Goal: Task Accomplishment & Management: Complete application form

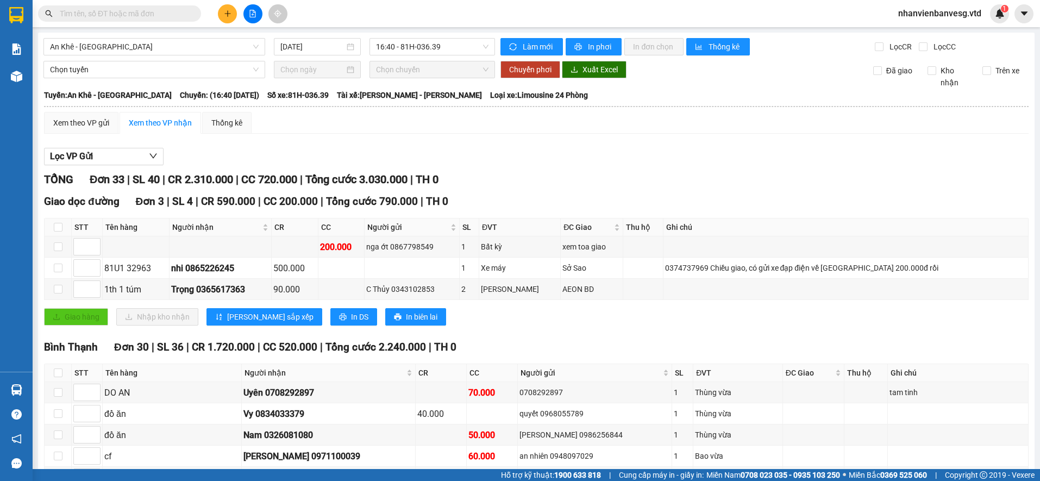
drag, startPoint x: 81, startPoint y: 16, endPoint x: 368, endPoint y: 8, distance: 287.6
click at [368, 8] on div "Kết quả tìm kiếm ( 0 ) Bộ lọc No Data nhanvienbanvesg.vtd 1" at bounding box center [520, 13] width 1040 height 27
click at [224, 13] on button at bounding box center [227, 13] width 19 height 19
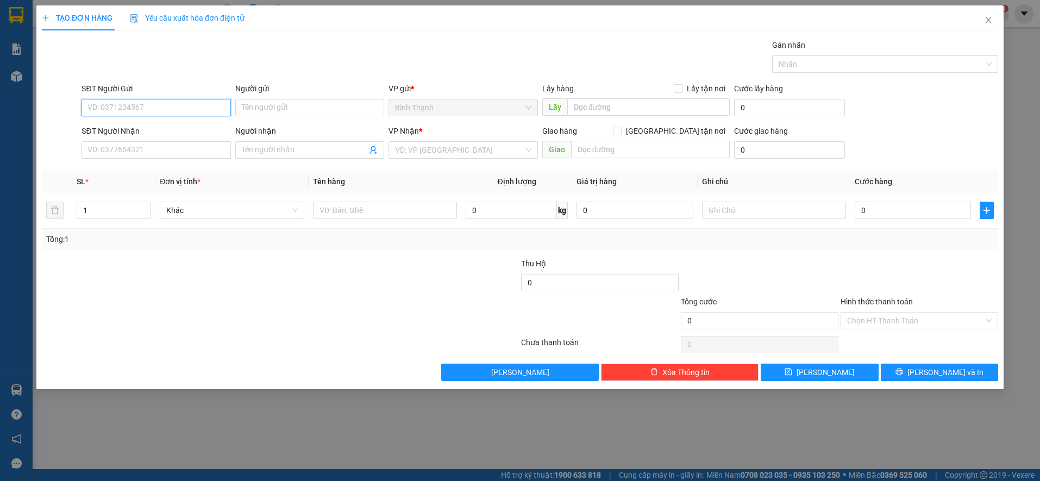
click at [140, 110] on input "SĐT Người Gửi" at bounding box center [156, 107] width 149 height 17
type input "0985989934"
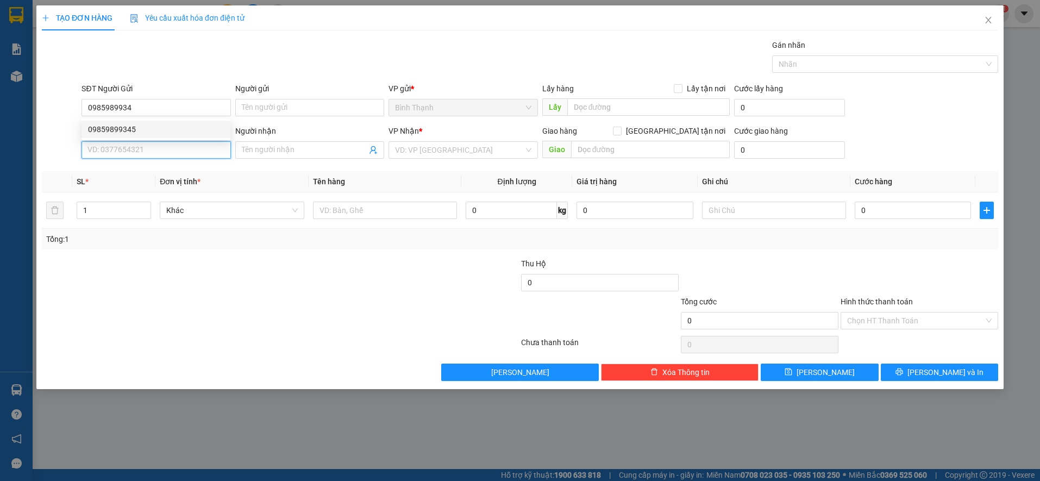
click at [120, 153] on input "SĐT Người Nhận" at bounding box center [156, 149] width 149 height 17
click at [105, 148] on input "0922906075" at bounding box center [156, 149] width 149 height 17
type input "0977906075"
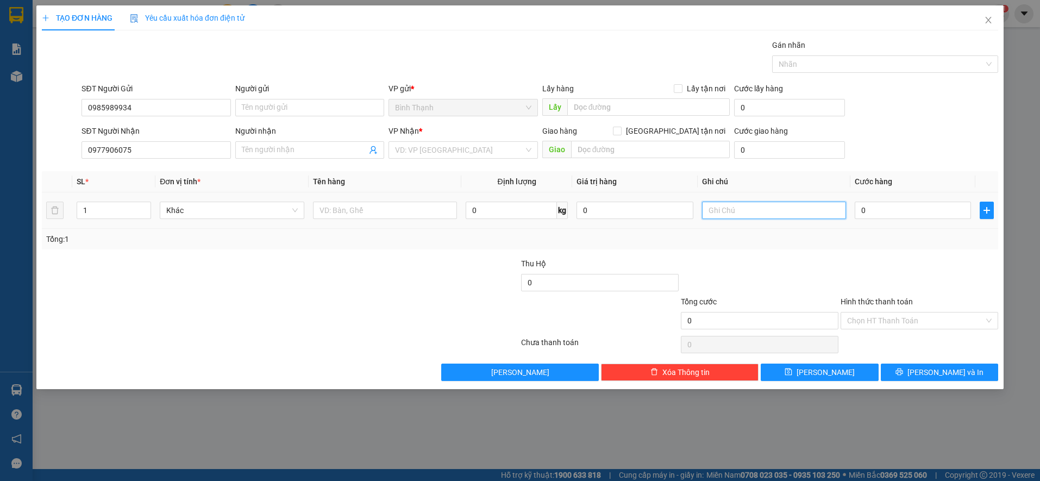
click at [741, 208] on input "text" at bounding box center [774, 210] width 144 height 17
type input "0922906025"
click at [425, 150] on input "search" at bounding box center [459, 150] width 128 height 16
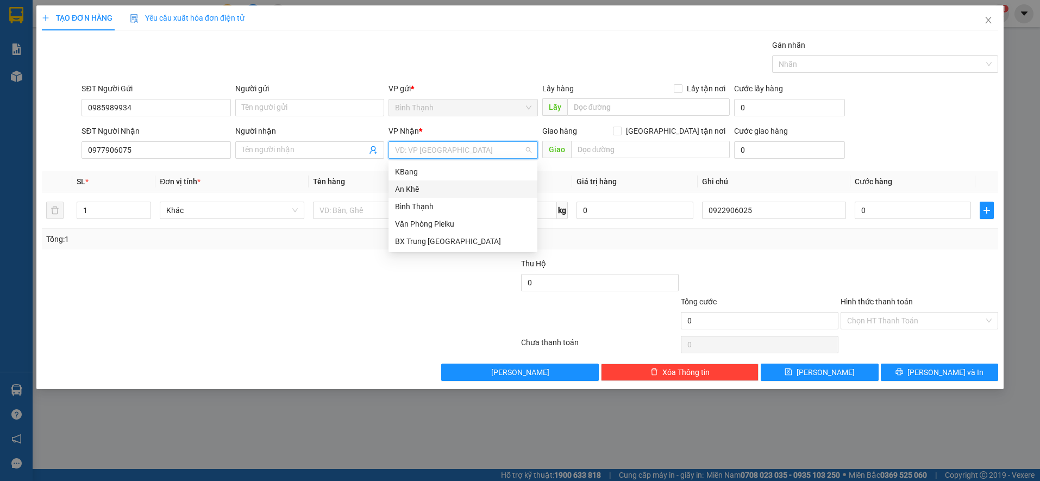
click at [426, 188] on div "An Khê" at bounding box center [463, 189] width 136 height 12
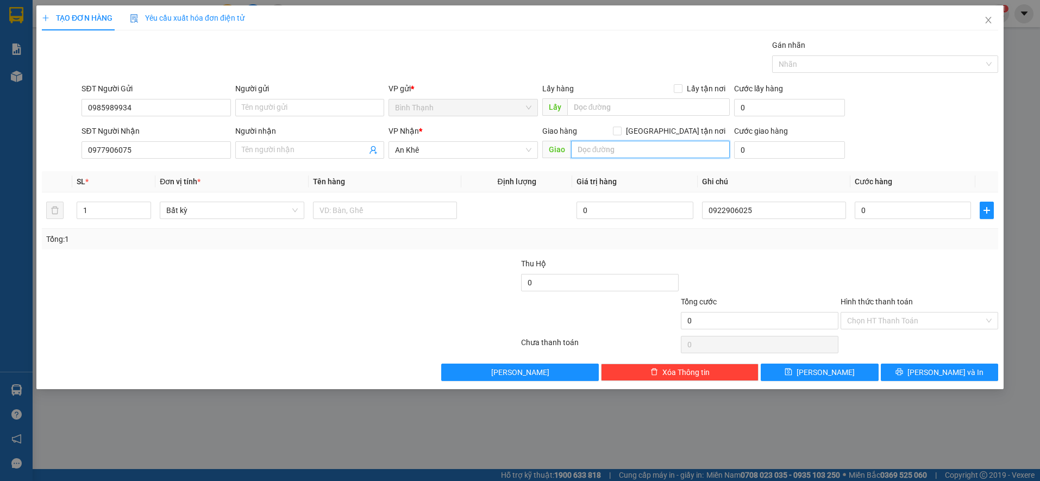
click at [625, 148] on input "text" at bounding box center [650, 149] width 159 height 17
type input "cư an"
click at [889, 209] on input "0" at bounding box center [913, 210] width 116 height 17
type input "3"
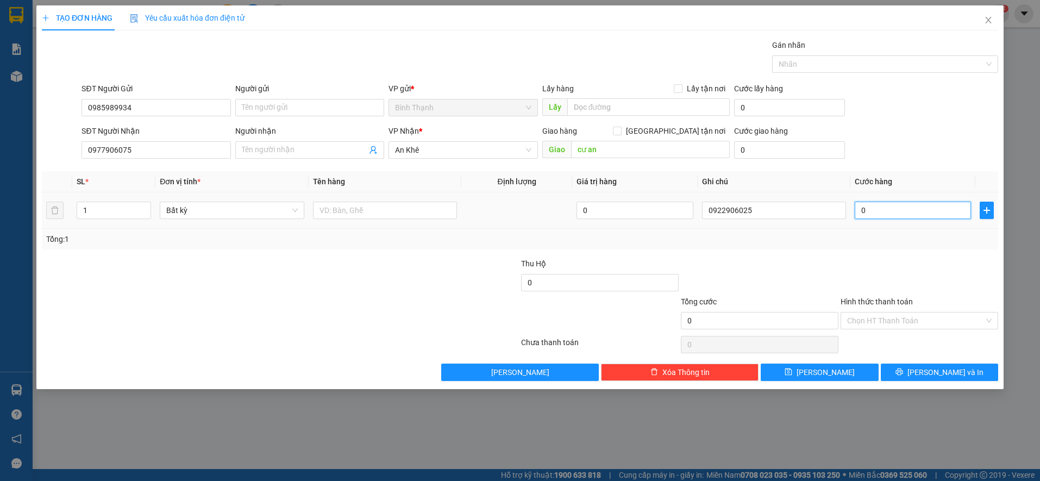
type input "3"
type input "30"
type input "300"
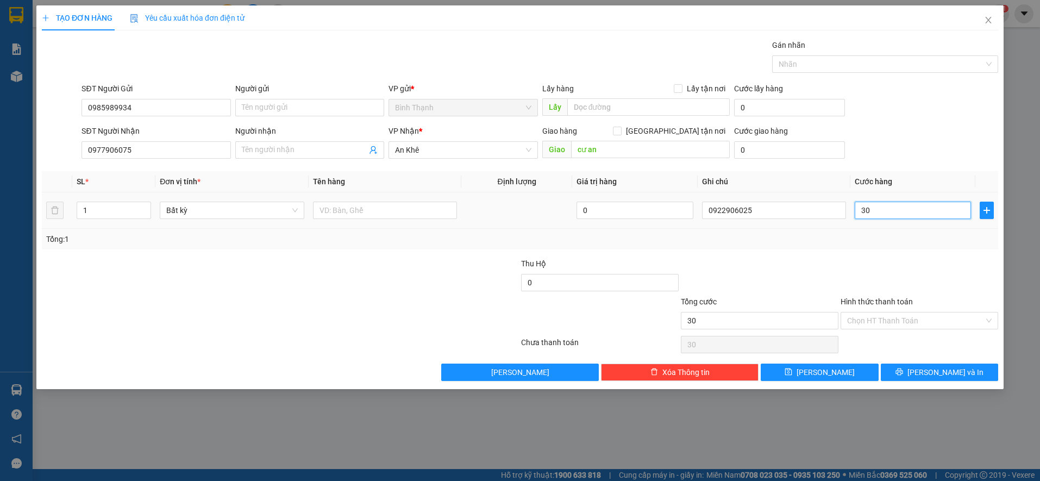
type input "300"
type input "3.000"
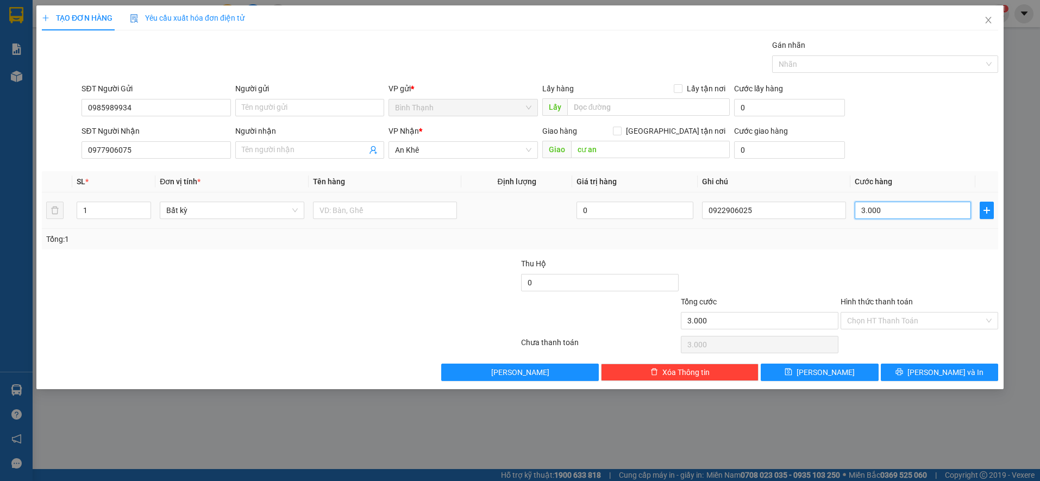
type input "30.000"
click at [224, 214] on span "Bất kỳ" at bounding box center [231, 210] width 131 height 16
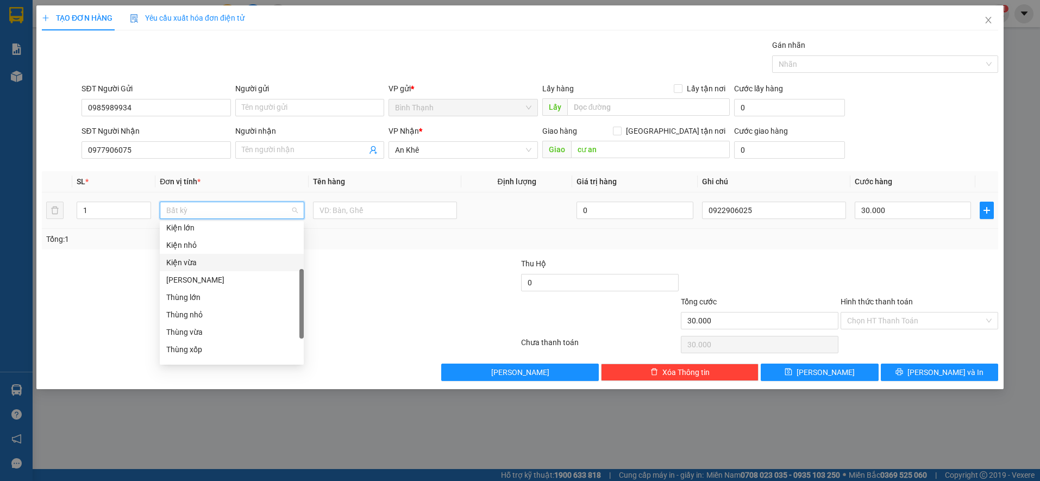
scroll to position [54, 0]
click at [187, 267] on div "Hộp" at bounding box center [231, 265] width 131 height 12
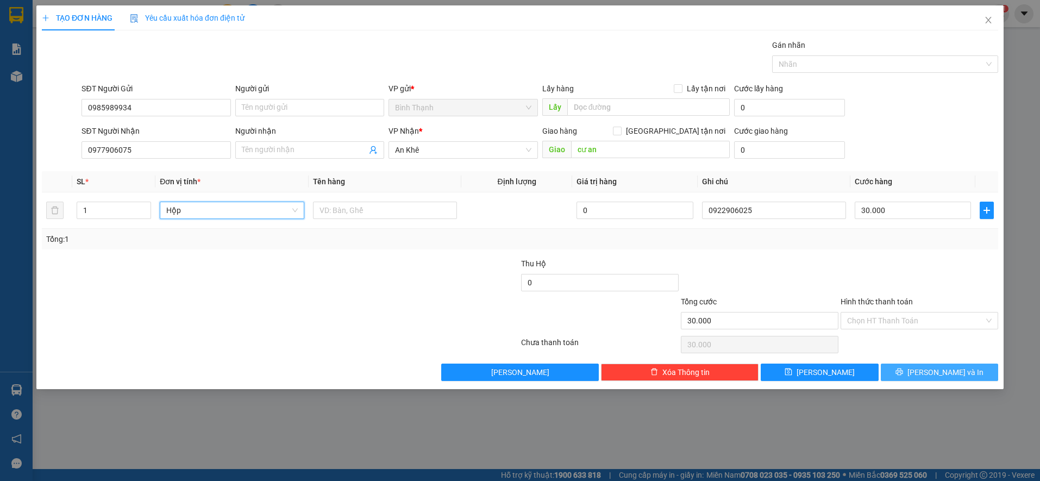
click at [935, 374] on span "[PERSON_NAME] và In" at bounding box center [946, 372] width 76 height 12
type input "0"
click at [874, 202] on input "0" at bounding box center [913, 210] width 116 height 17
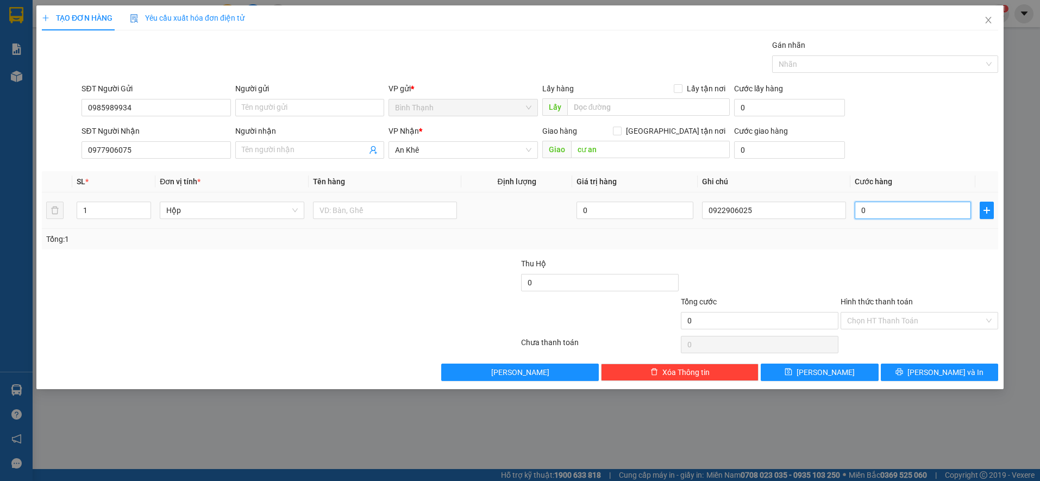
type input "3"
type input "30"
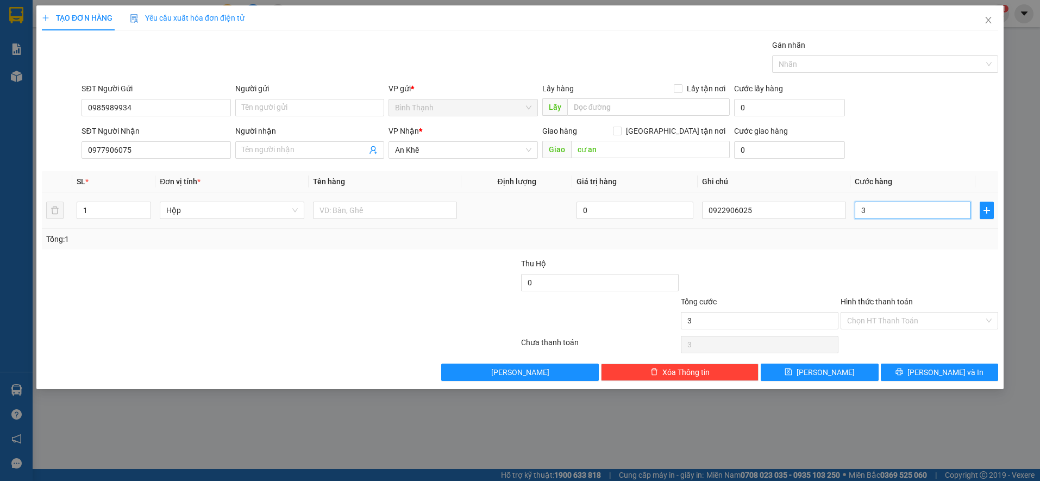
type input "30"
type input "300"
type input "3.000"
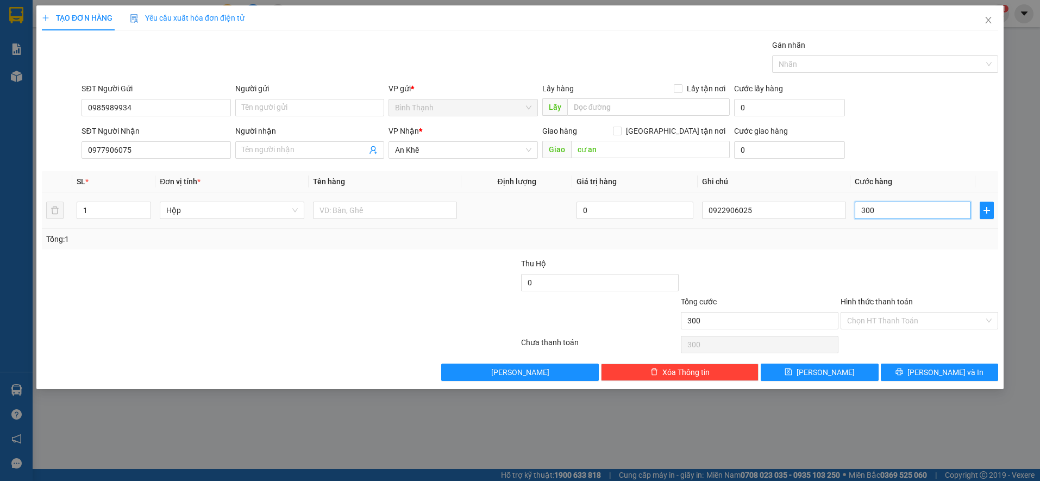
type input "3.000"
type input "30.000"
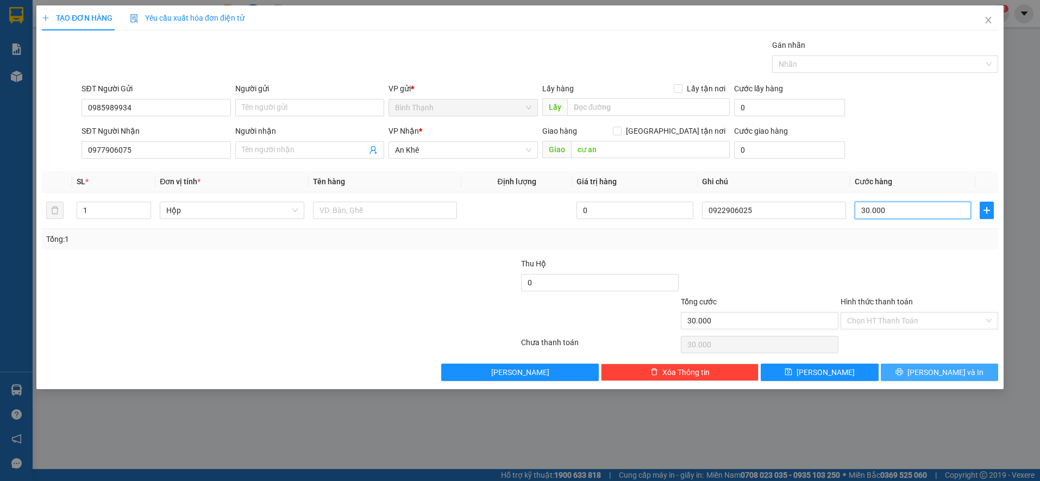
type input "30.000"
click at [932, 372] on span "[PERSON_NAME] và In" at bounding box center [946, 372] width 76 height 12
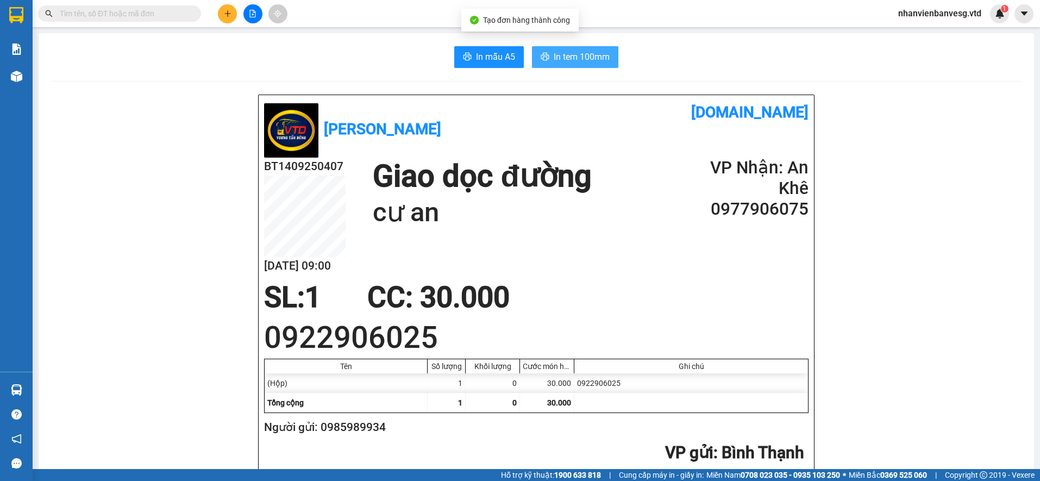
click at [570, 55] on span "In tem 100mm" at bounding box center [582, 57] width 56 height 14
click at [141, 14] on input "text" at bounding box center [124, 14] width 128 height 12
paste input "0838881077"
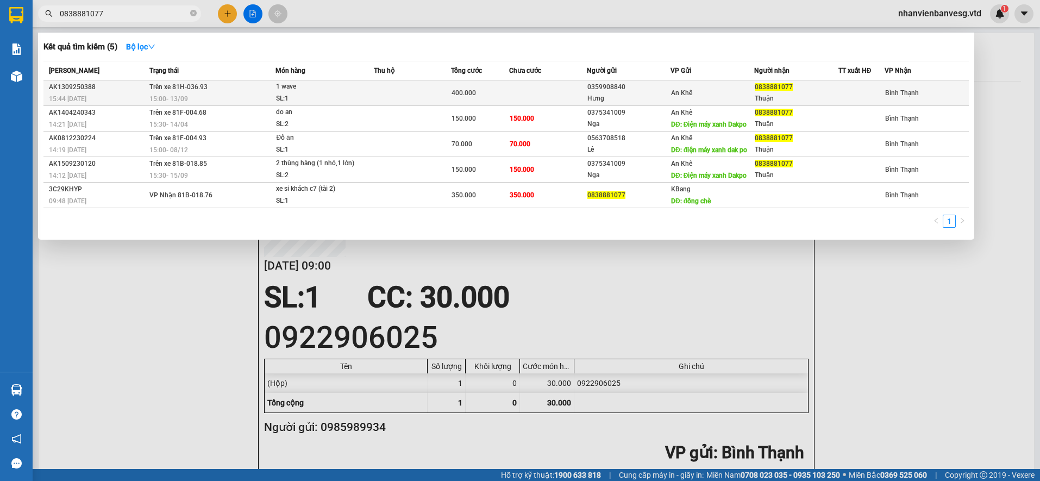
type input "0838881077"
click at [527, 91] on td at bounding box center [547, 93] width 77 height 26
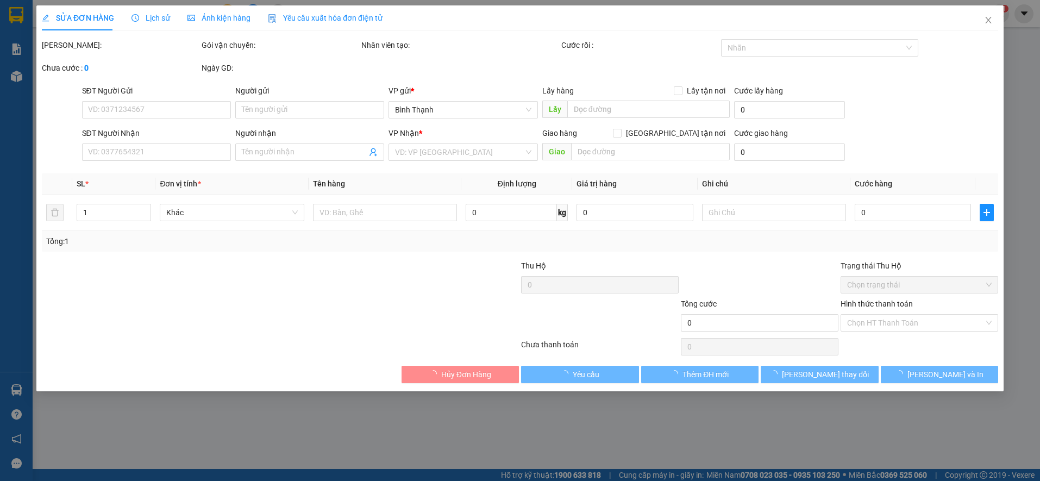
type input "0359908840"
type input "Hưng"
type input "0838881077"
type input "Thuận"
type input "400.000"
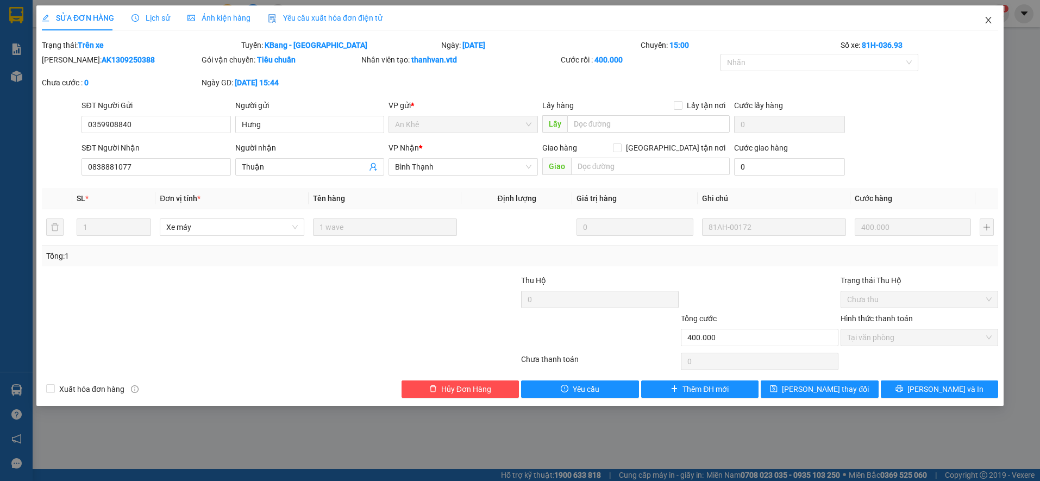
click at [994, 20] on span "Close" at bounding box center [988, 20] width 30 height 30
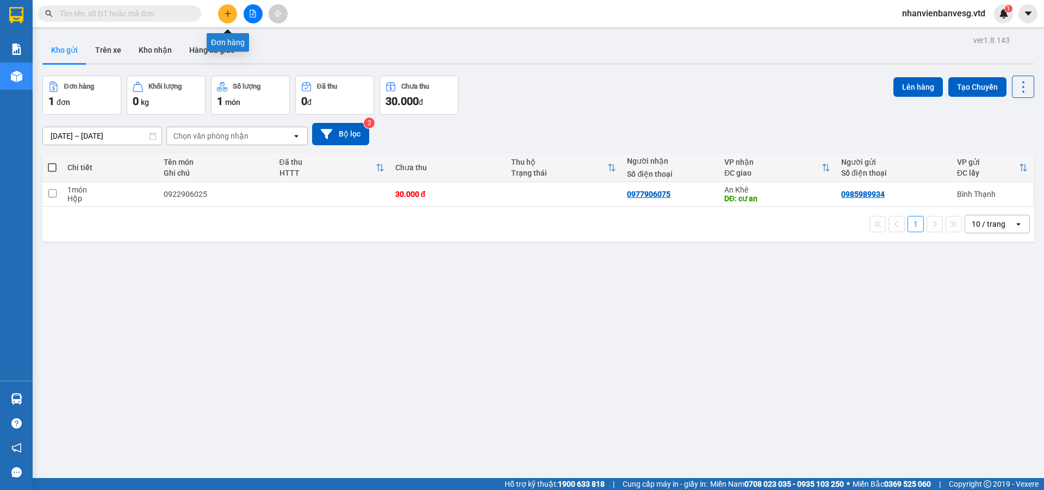
click at [228, 15] on icon "plus" at bounding box center [227, 13] width 1 height 6
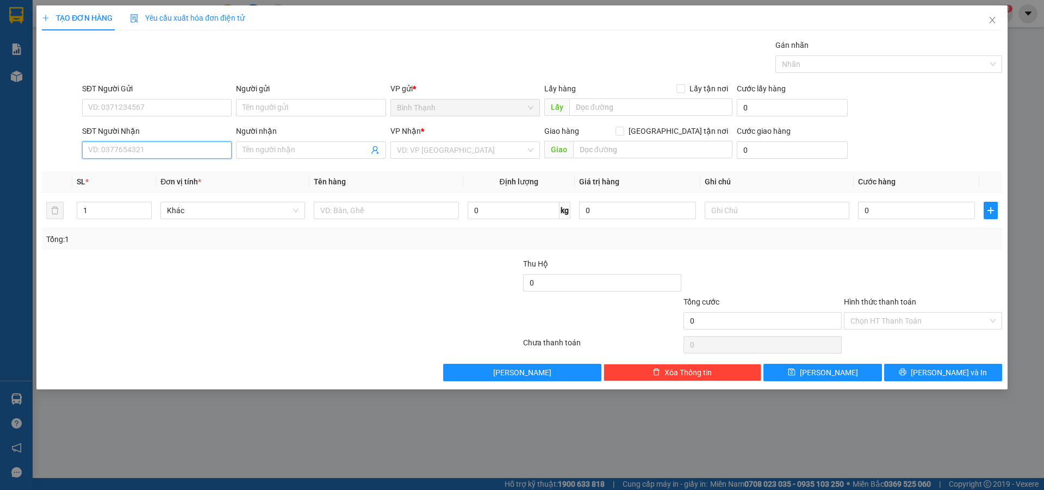
click at [163, 148] on input "SĐT Người Nhận" at bounding box center [156, 149] width 149 height 17
click at [138, 107] on input "SĐT Người Gửi" at bounding box center [156, 107] width 149 height 17
click at [141, 140] on div "SĐT Người Nhận" at bounding box center [156, 133] width 149 height 16
click at [146, 148] on input "SĐT Người Nhận" at bounding box center [156, 149] width 149 height 17
drag, startPoint x: 147, startPoint y: 172, endPoint x: 183, endPoint y: 170, distance: 35.4
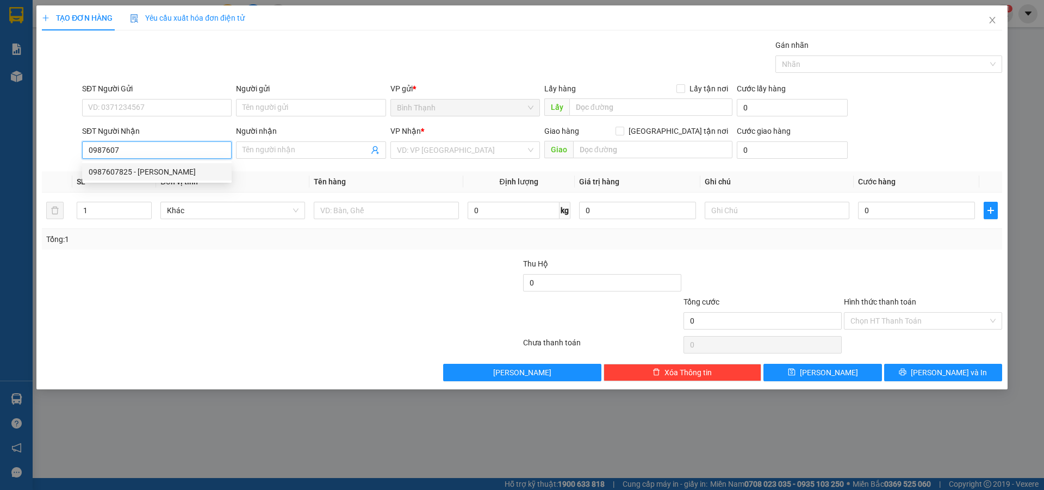
click at [164, 172] on div "0987607825 - đăng khánh" at bounding box center [157, 172] width 136 height 12
type input "0987607825"
type input "đăng khánh"
type input "0987607825"
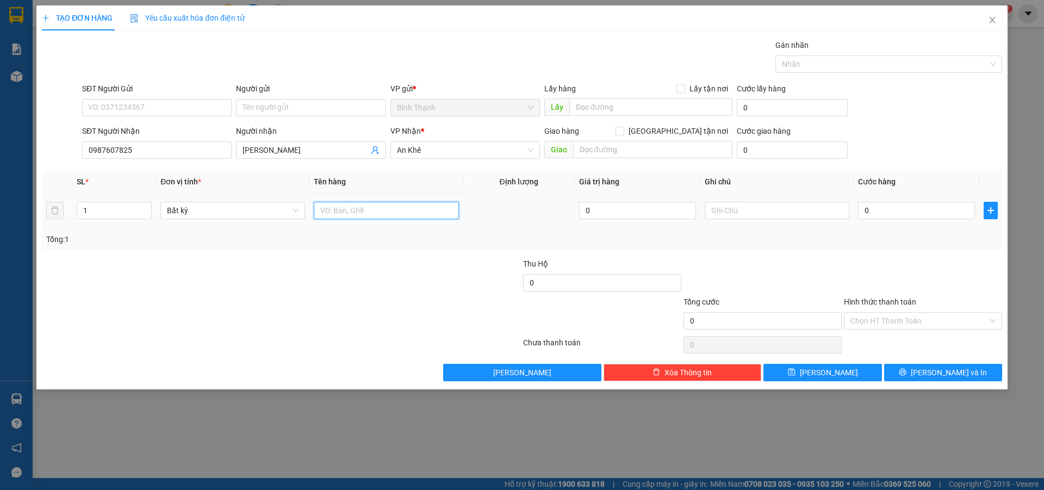
click at [353, 209] on input "text" at bounding box center [386, 210] width 145 height 17
type input "xe ex 81G1- 31218"
click at [906, 214] on input "0" at bounding box center [916, 210] width 117 height 17
type input "5"
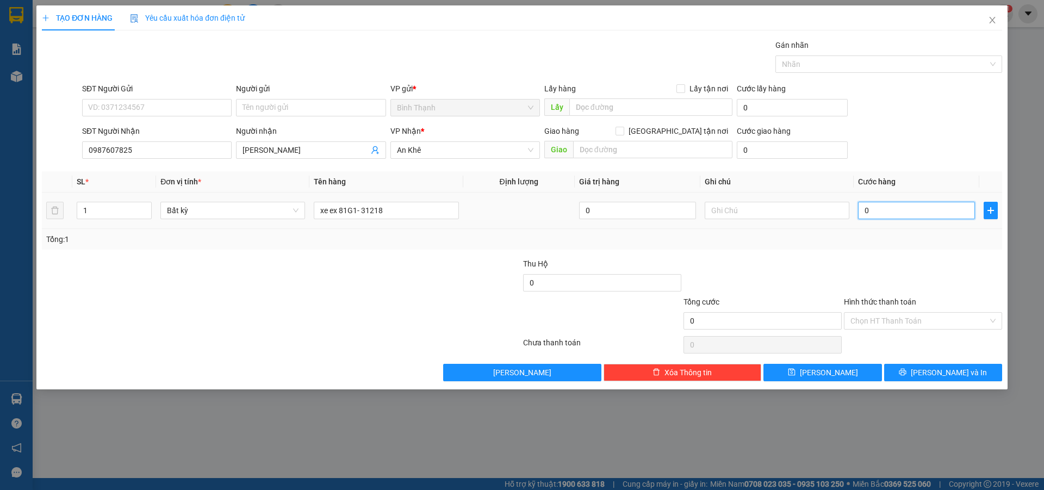
type input "5"
type input "50"
type input "500"
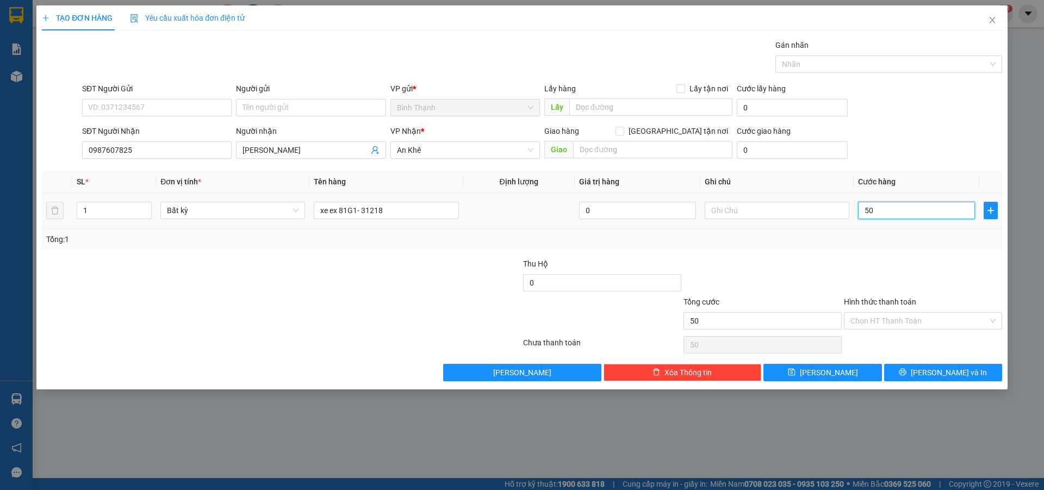
type input "500"
type input "5.000"
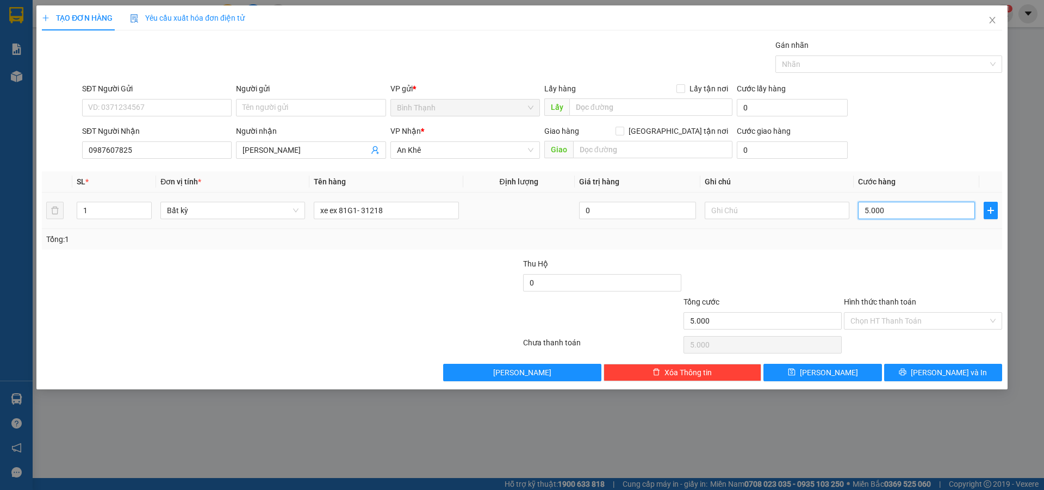
type input "50.000"
type input "500.000"
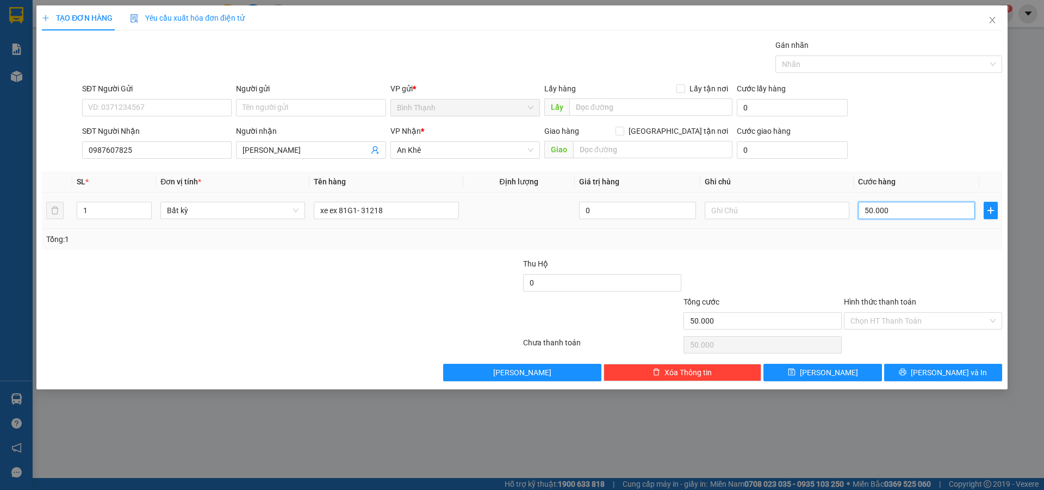
type input "500.000"
click at [883, 319] on input "Hình thức thanh toán" at bounding box center [919, 321] width 138 height 16
click at [773, 270] on div at bounding box center [762, 277] width 160 height 38
click at [910, 368] on button "[PERSON_NAME] và In" at bounding box center [943, 372] width 118 height 17
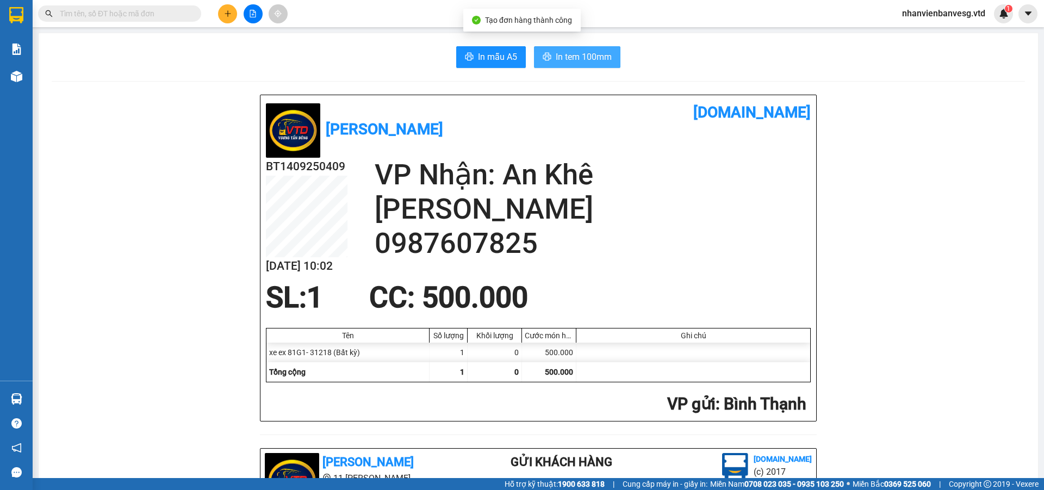
click at [582, 61] on span "In tem 100mm" at bounding box center [583, 57] width 56 height 14
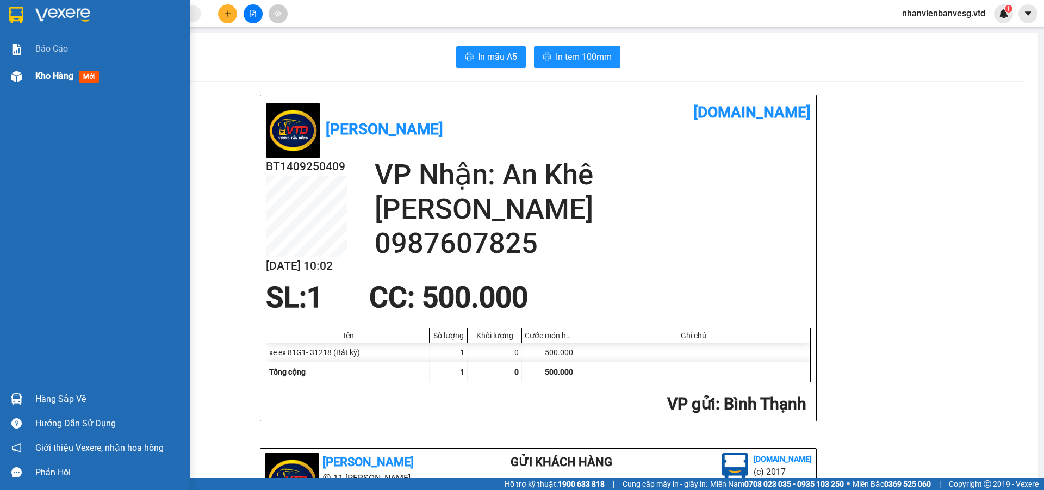
click at [42, 78] on span "Kho hàng" at bounding box center [54, 76] width 38 height 10
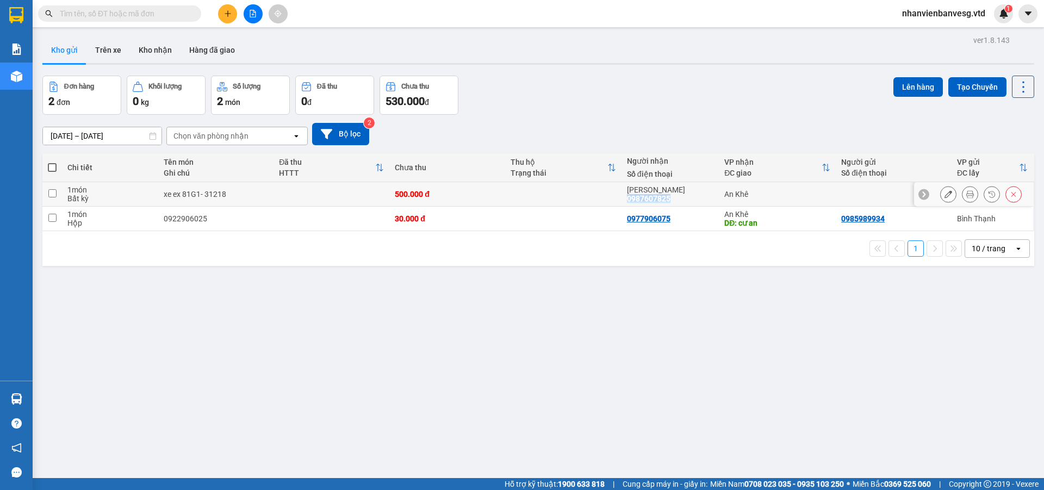
drag, startPoint x: 667, startPoint y: 195, endPoint x: 620, endPoint y: 196, distance: 47.3
click at [621, 196] on td "đăng khánh 0987607825" at bounding box center [669, 194] width 97 height 24
checkbox input "true"
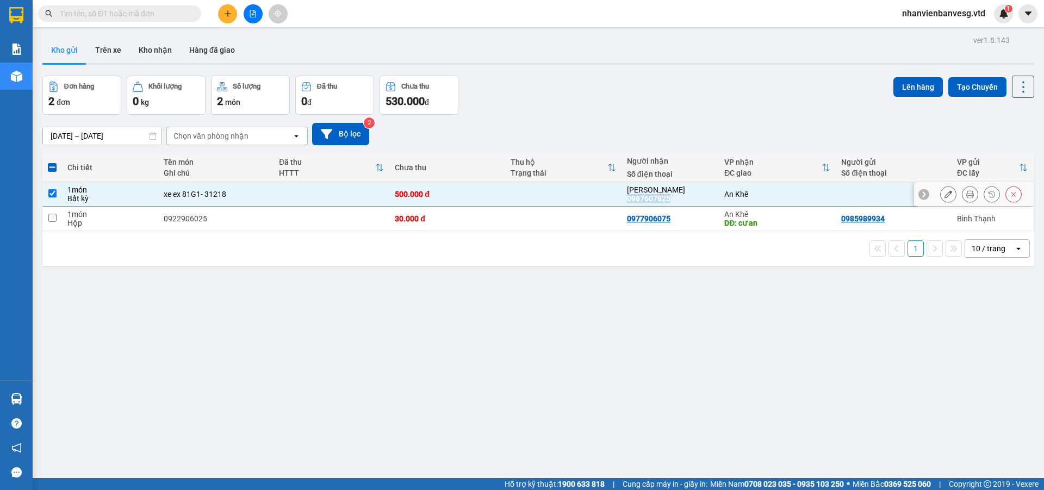
copy div "0987607825"
click at [944, 194] on icon at bounding box center [948, 194] width 8 height 8
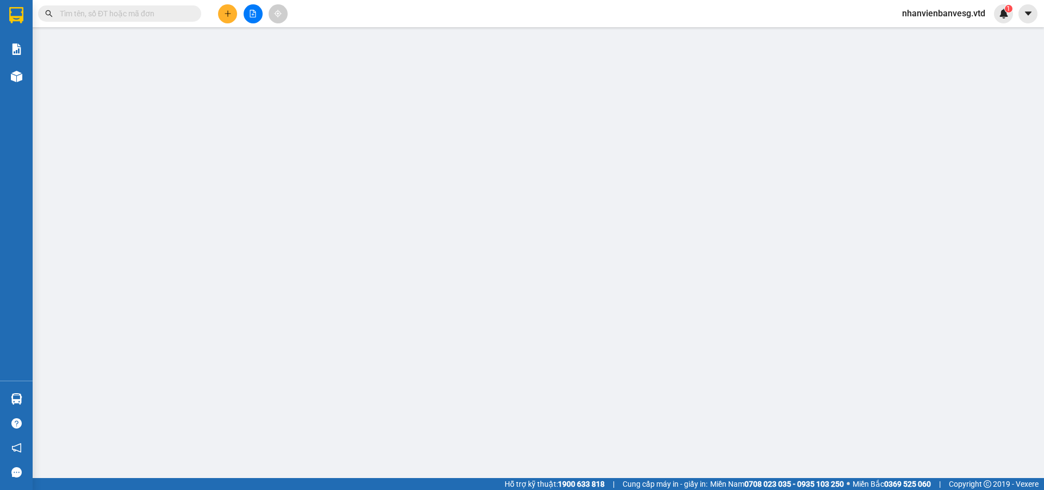
type input "0987607825"
type input "đăng khánh"
type input "500.000"
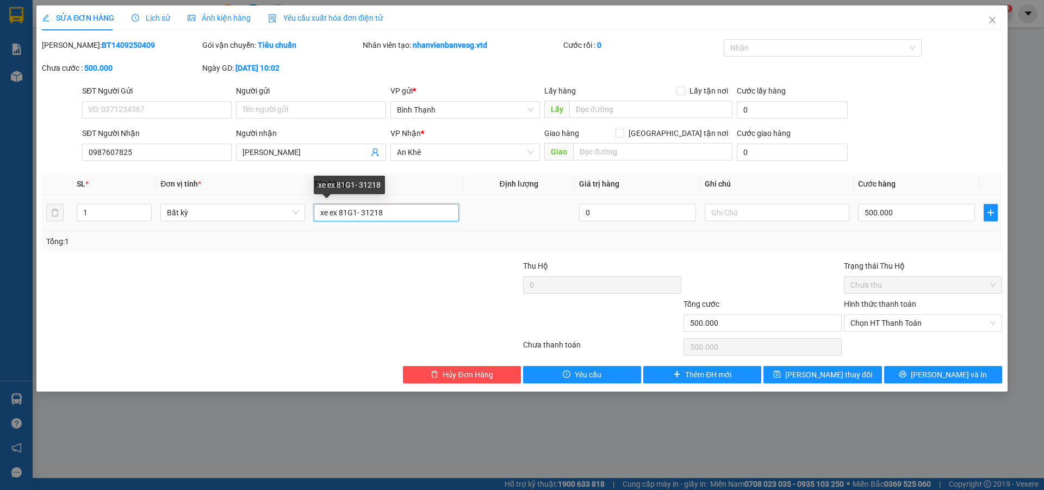
click at [393, 213] on input "xe ex 81G1- 31218" at bounding box center [386, 212] width 145 height 17
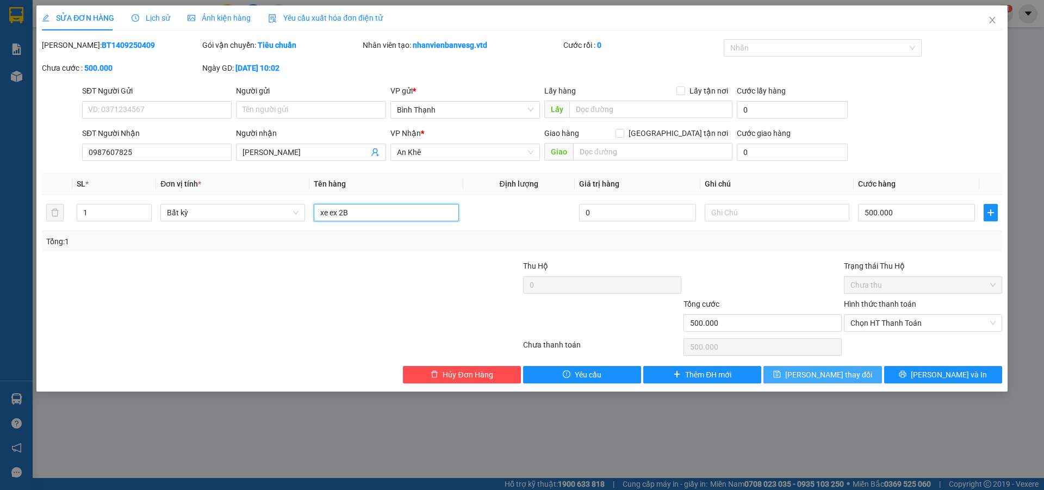
type input "xe ex 2B"
drag, startPoint x: 854, startPoint y: 375, endPoint x: 863, endPoint y: 370, distance: 10.3
click at [855, 374] on button "[PERSON_NAME] thay đổi" at bounding box center [822, 374] width 118 height 17
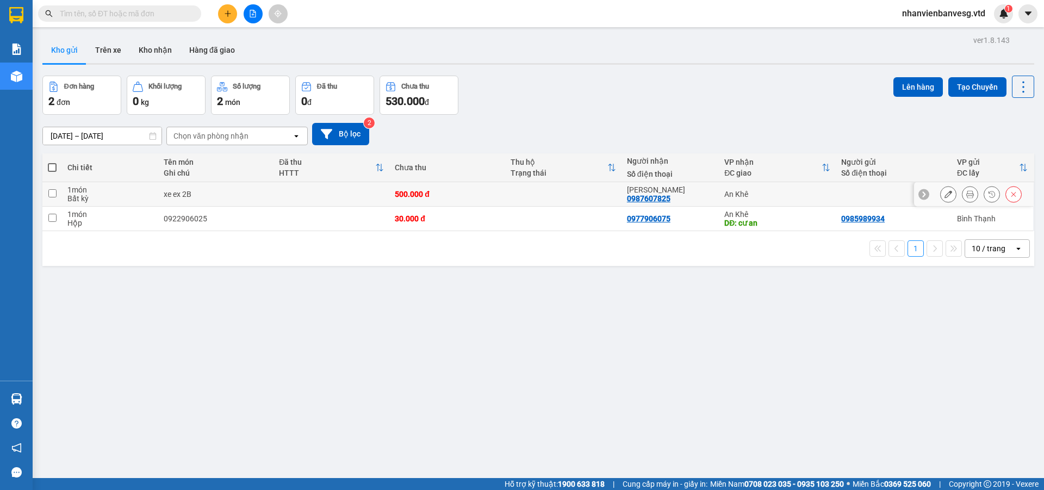
drag, startPoint x: 358, startPoint y: 193, endPoint x: 368, endPoint y: 193, distance: 9.8
click at [361, 193] on td at bounding box center [331, 194] width 116 height 24
checkbox input "true"
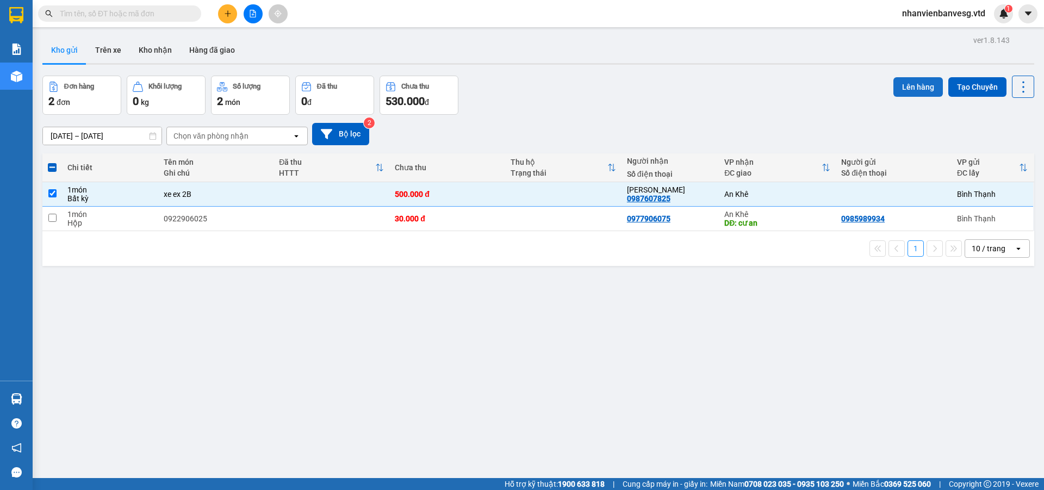
click at [917, 86] on button "Lên hàng" at bounding box center [917, 87] width 49 height 20
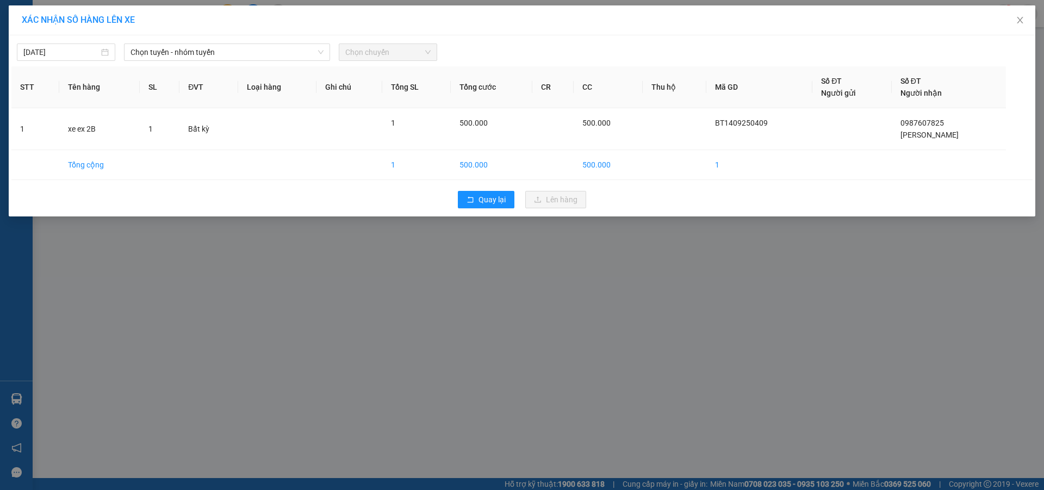
drag, startPoint x: 359, startPoint y: 315, endPoint x: 409, endPoint y: 279, distance: 61.1
click at [409, 279] on div "XÁC NHẬN SỐ HÀNG LÊN XE 14/09/2025 Chọn tuyến - nhóm tuyến Chọn chuyến STT Tên …" at bounding box center [522, 245] width 1044 height 490
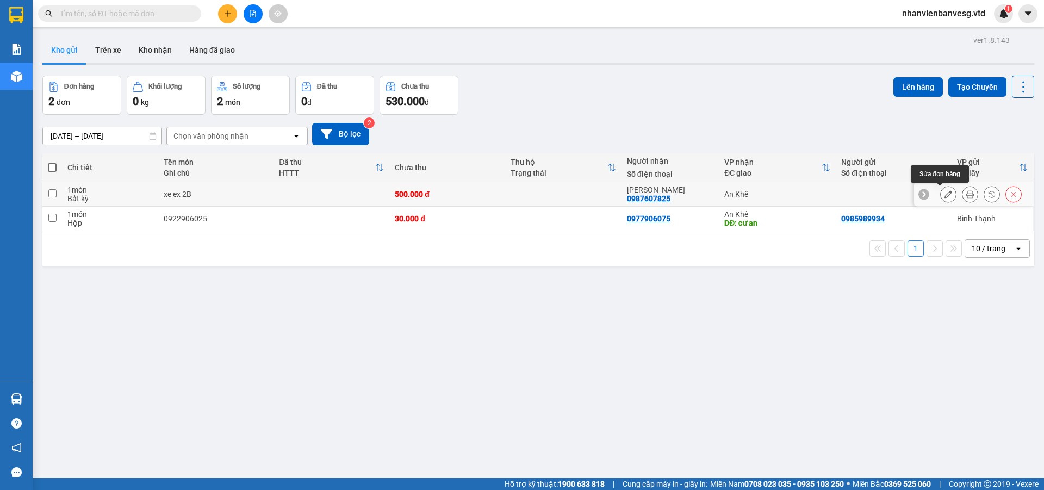
click at [944, 192] on button at bounding box center [947, 194] width 15 height 19
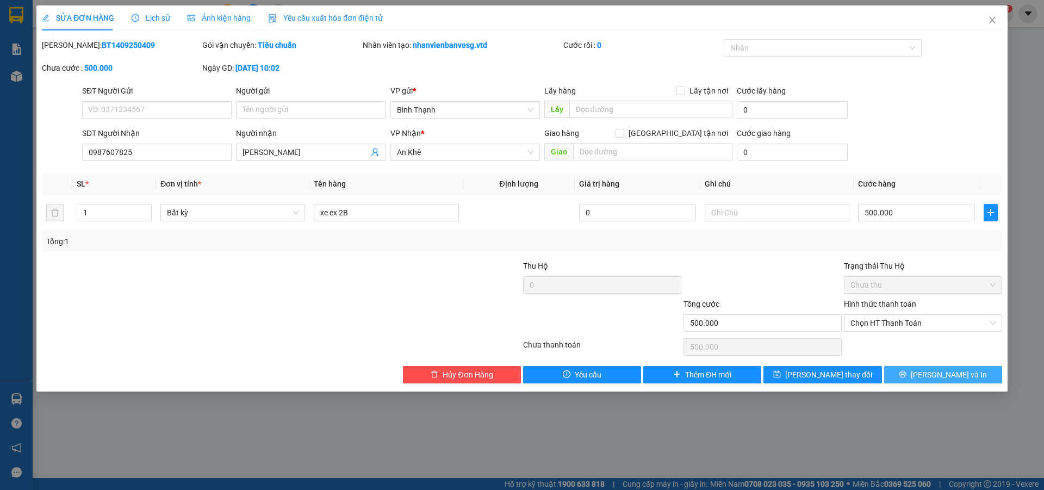
click at [937, 374] on span "[PERSON_NAME] và In" at bounding box center [948, 374] width 76 height 12
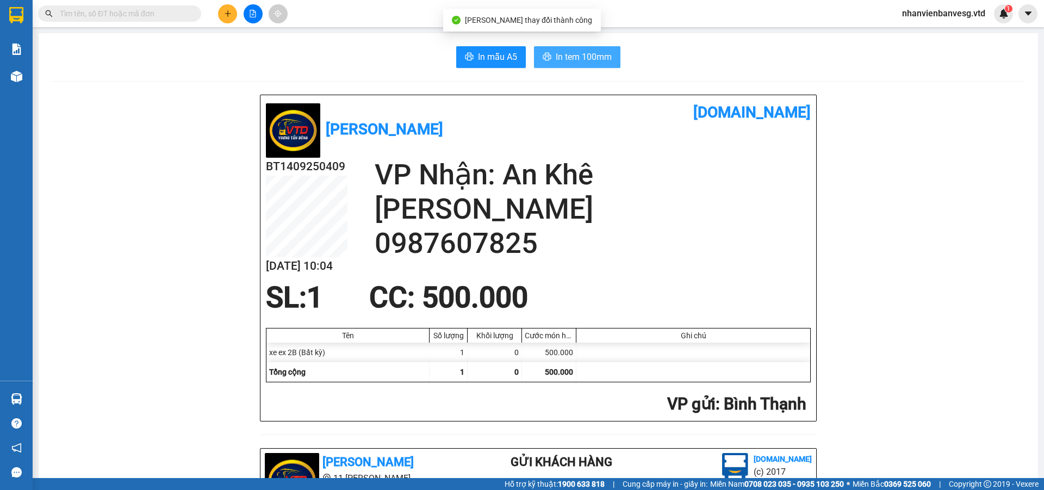
click at [579, 55] on span "In tem 100mm" at bounding box center [583, 57] width 56 height 14
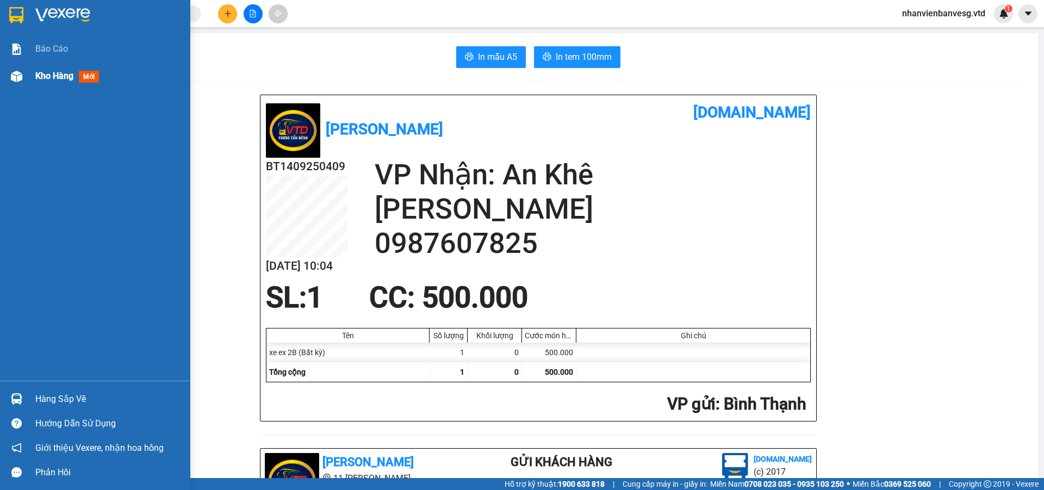
drag, startPoint x: 76, startPoint y: 76, endPoint x: 82, endPoint y: 72, distance: 7.1
click at [79, 77] on div "Kho hàng mới" at bounding box center [69, 76] width 68 height 14
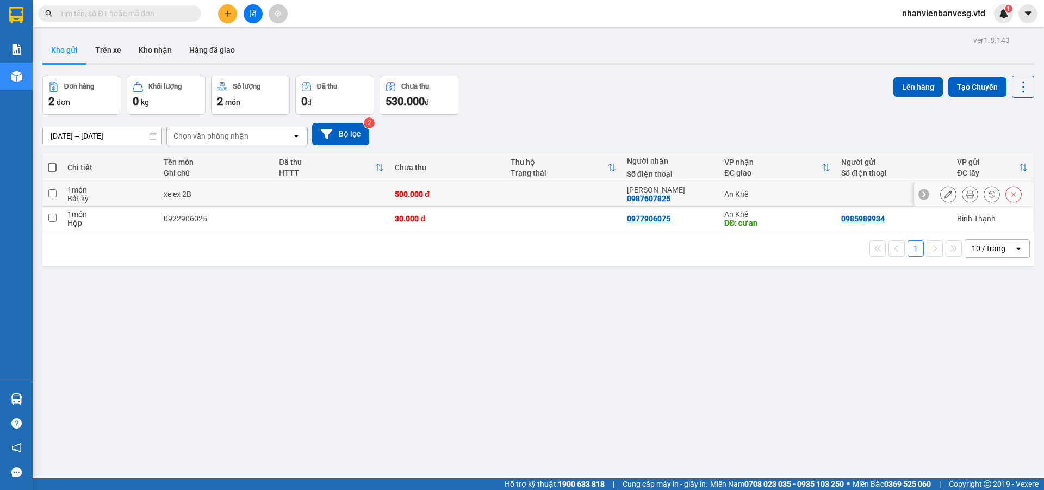
click at [505, 194] on td at bounding box center [563, 194] width 116 height 24
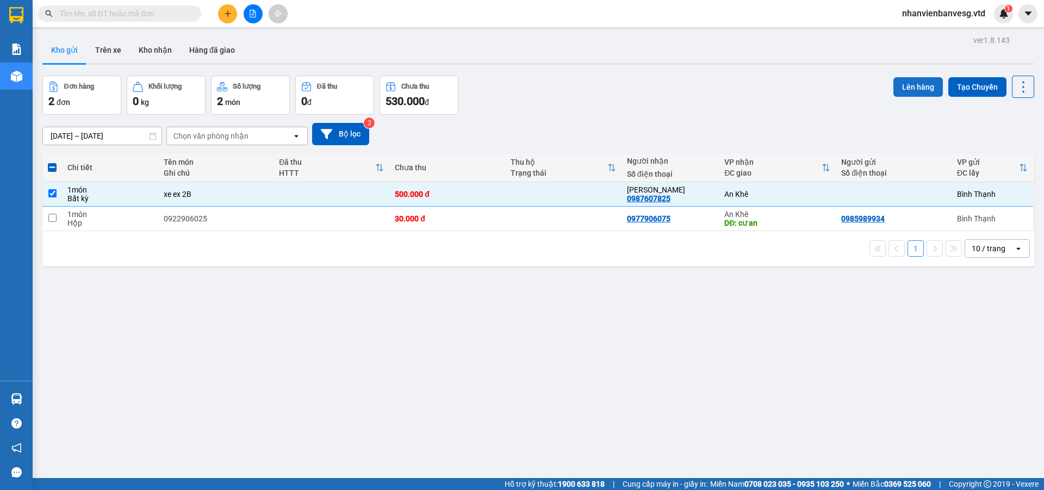
click at [920, 90] on button "Lên hàng" at bounding box center [917, 87] width 49 height 20
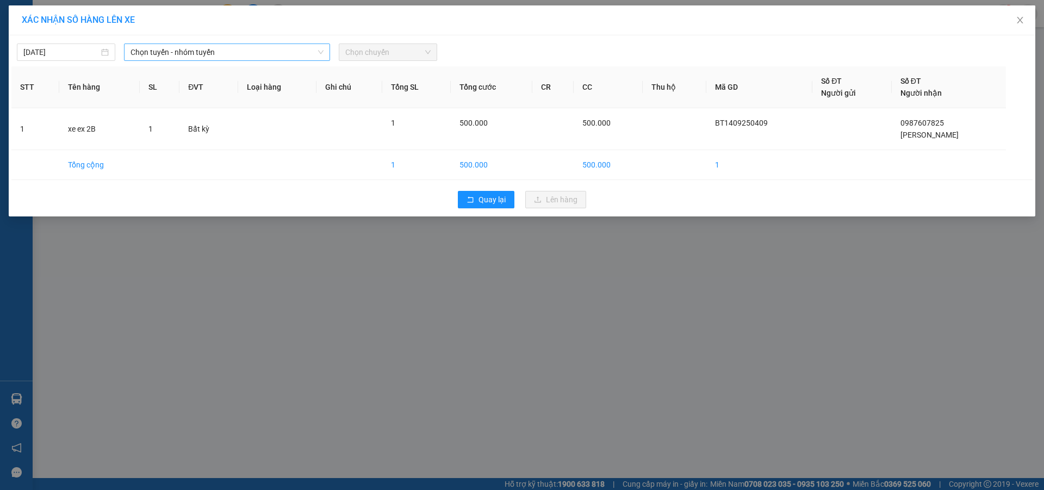
click at [235, 53] on span "Chọn tuyến - nhóm tuyến" at bounding box center [226, 52] width 193 height 16
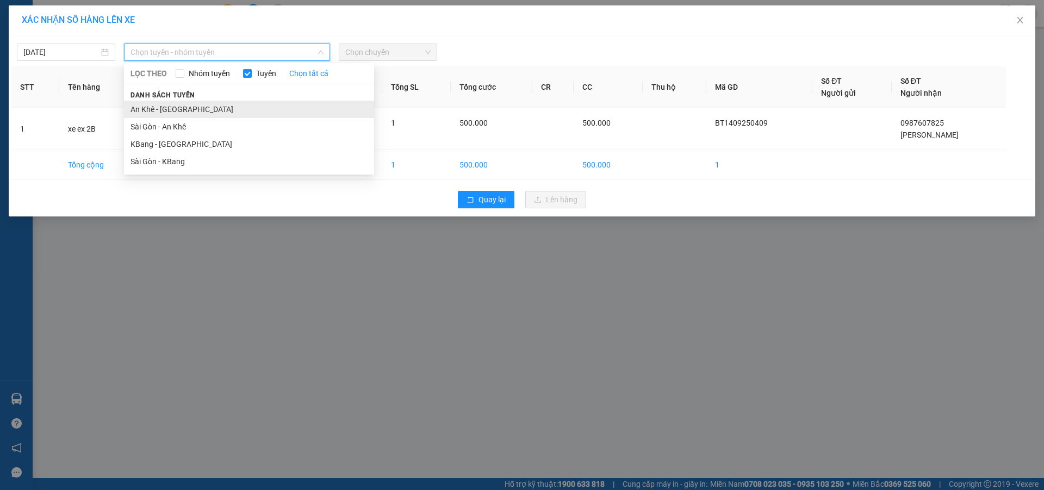
drag, startPoint x: 237, startPoint y: 159, endPoint x: 305, endPoint y: 111, distance: 83.5
click at [254, 146] on ul "An Khê - Sài Gòn Sài Gòn - An Khê KBang - Sài Gòn Sài Gòn - KBang" at bounding box center [249, 136] width 250 height 70
click at [299, 157] on li "Sài Gòn - KBang" at bounding box center [249, 161] width 250 height 17
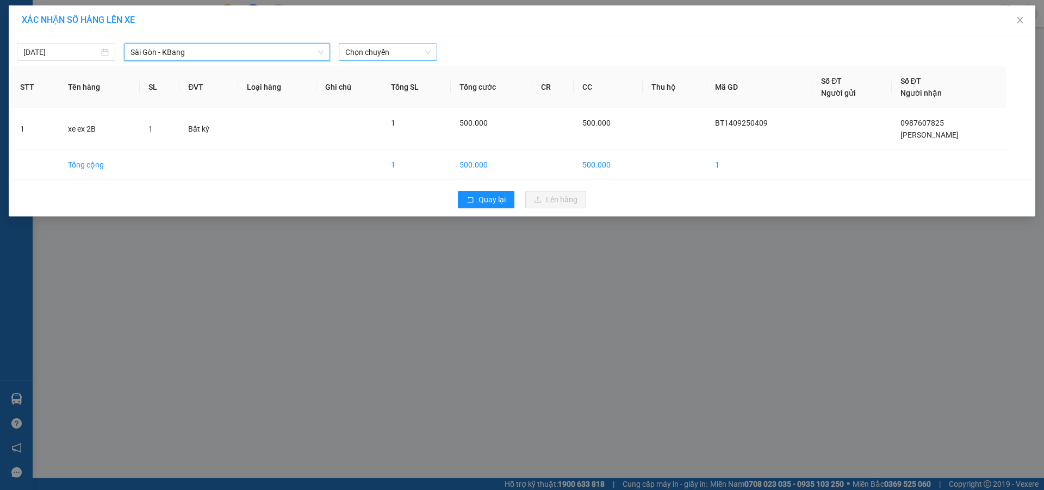
click at [395, 46] on span "Chọn chuyến" at bounding box center [387, 52] width 85 height 16
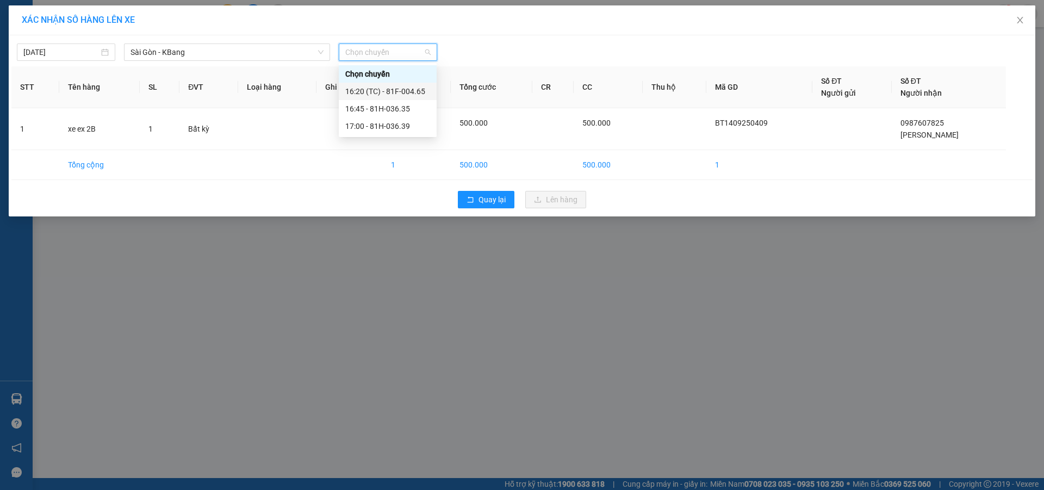
drag, startPoint x: 395, startPoint y: 89, endPoint x: 398, endPoint y: 79, distance: 10.3
click at [396, 89] on div "16:20 (TC) - 81F-004.65" at bounding box center [387, 91] width 85 height 12
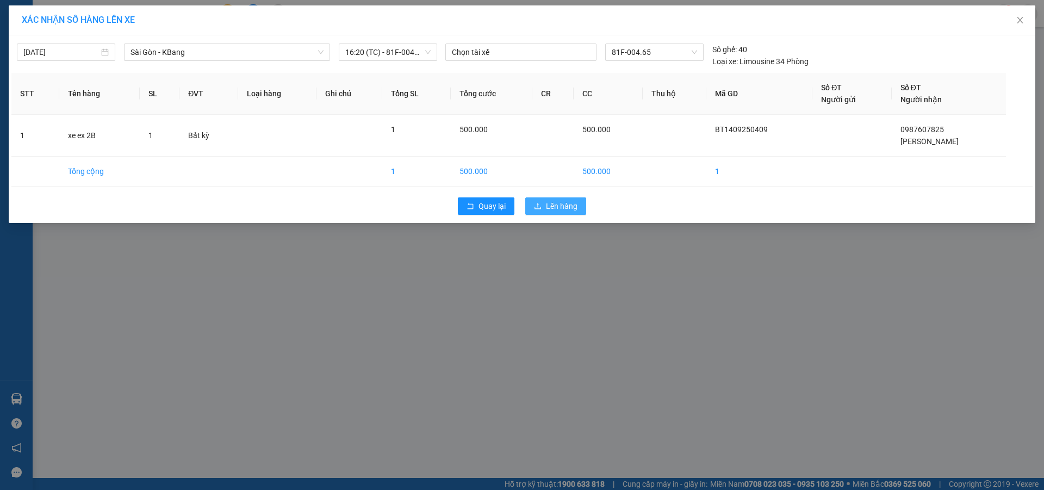
click at [553, 204] on span "Lên hàng" at bounding box center [562, 206] width 32 height 12
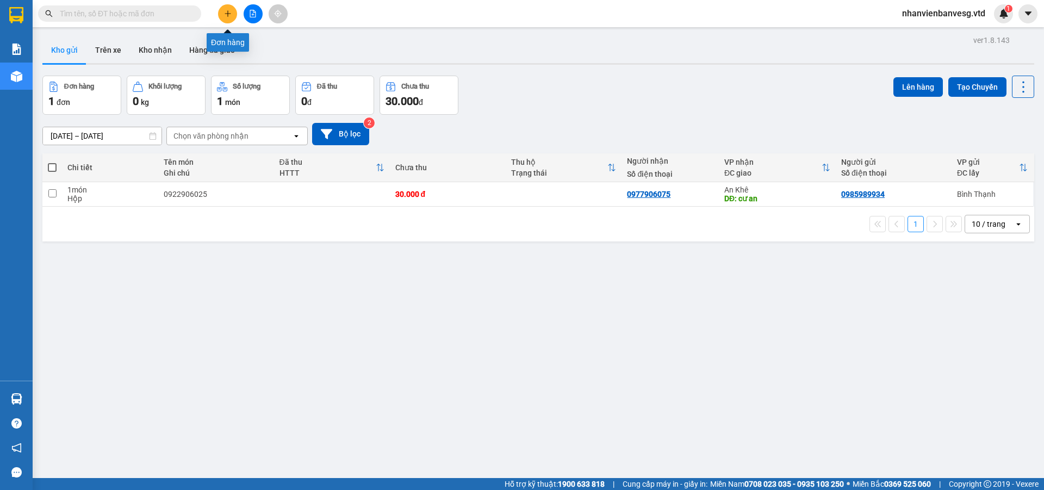
click at [229, 10] on icon "plus" at bounding box center [228, 14] width 8 height 8
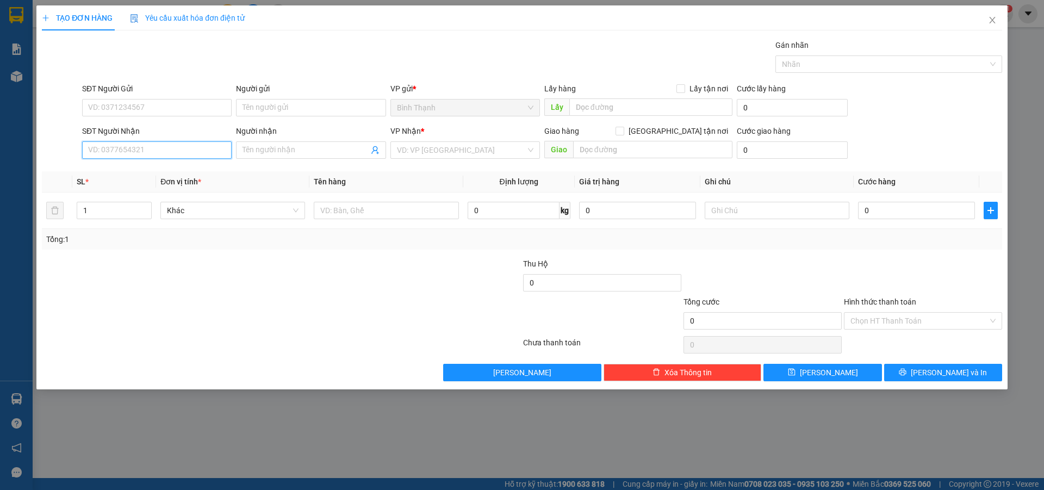
drag, startPoint x: 168, startPoint y: 147, endPoint x: 173, endPoint y: 144, distance: 6.3
click at [172, 145] on input "SĐT Người Nhận" at bounding box center [156, 149] width 149 height 17
type input "0388063234"
click at [275, 145] on input "Người nhận" at bounding box center [305, 150] width 126 height 12
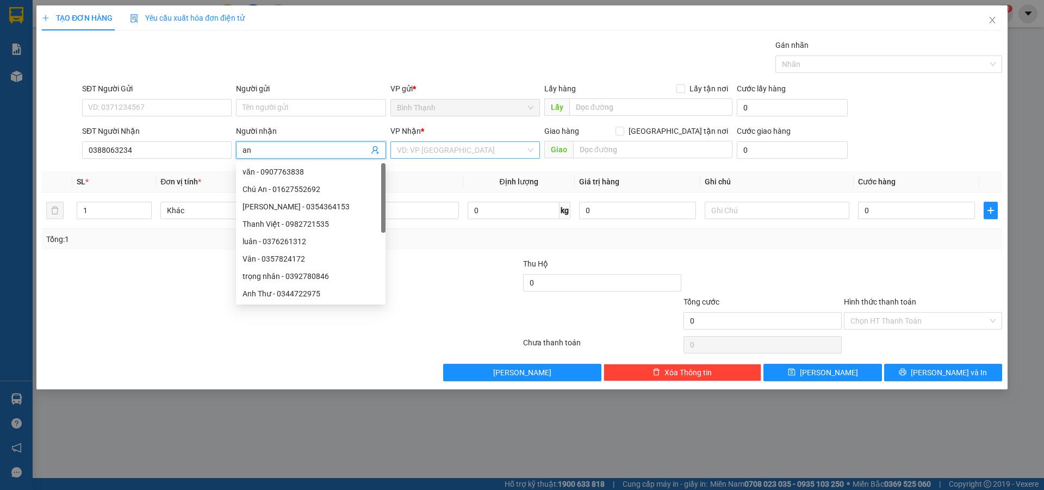
type input "an"
click at [429, 143] on input "search" at bounding box center [461, 150] width 129 height 16
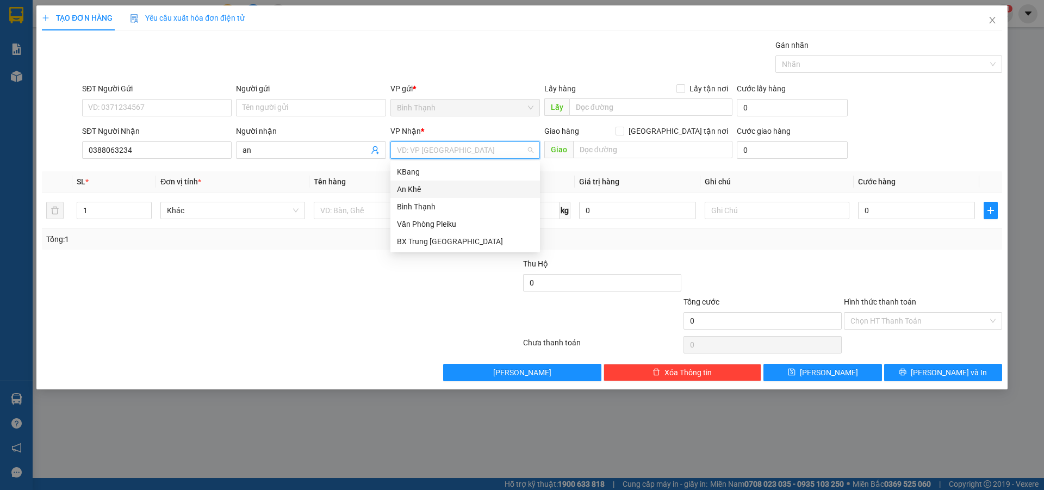
click at [448, 183] on div "An Khê" at bounding box center [465, 189] width 136 height 12
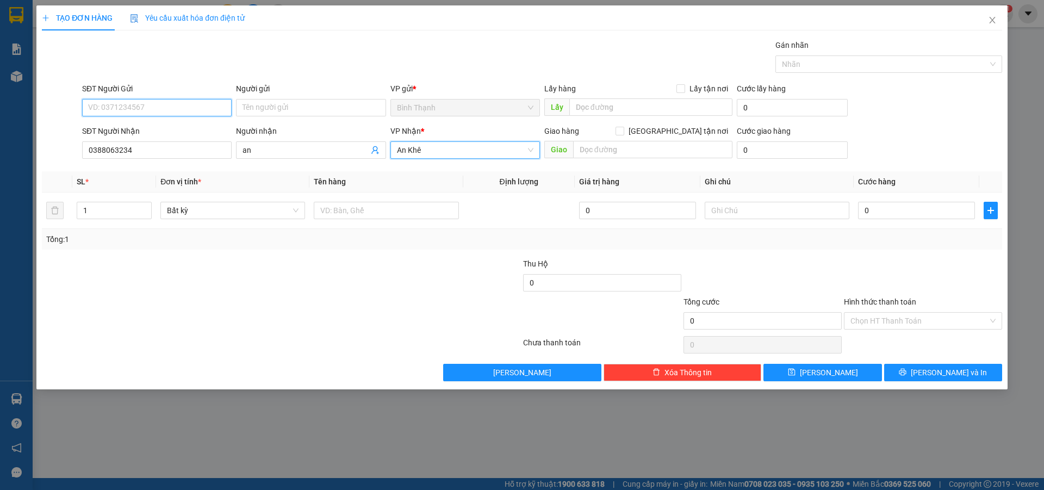
click at [148, 109] on input "SĐT Người Gửi" at bounding box center [156, 107] width 149 height 17
type input "9"
type input "0833405504"
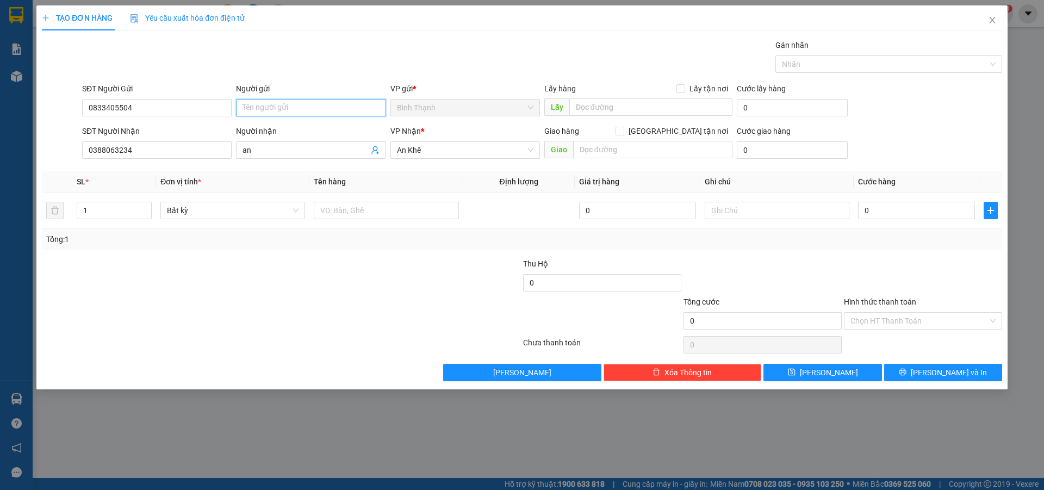
click at [277, 108] on input "Người gửi" at bounding box center [310, 107] width 149 height 17
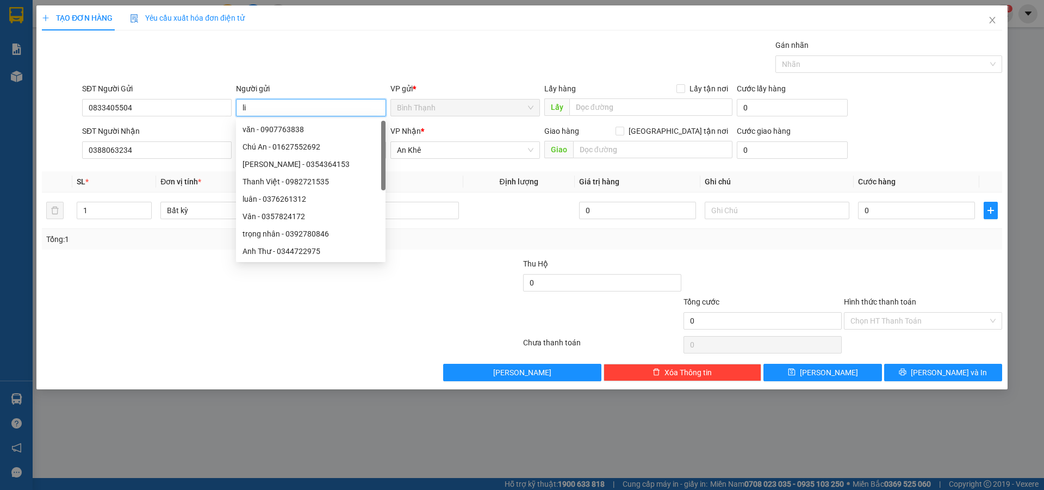
type input "l"
type input "kiên"
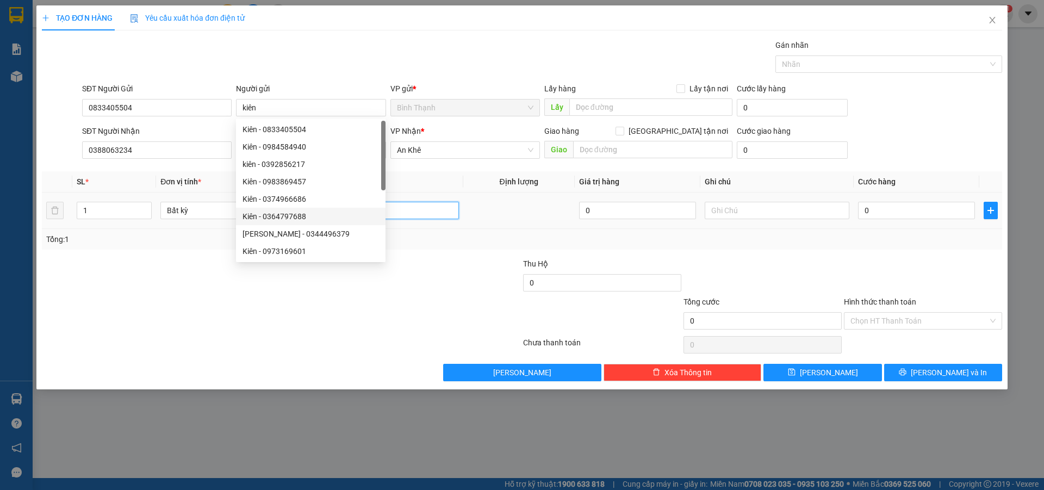
click at [414, 208] on input "text" at bounding box center [386, 210] width 145 height 17
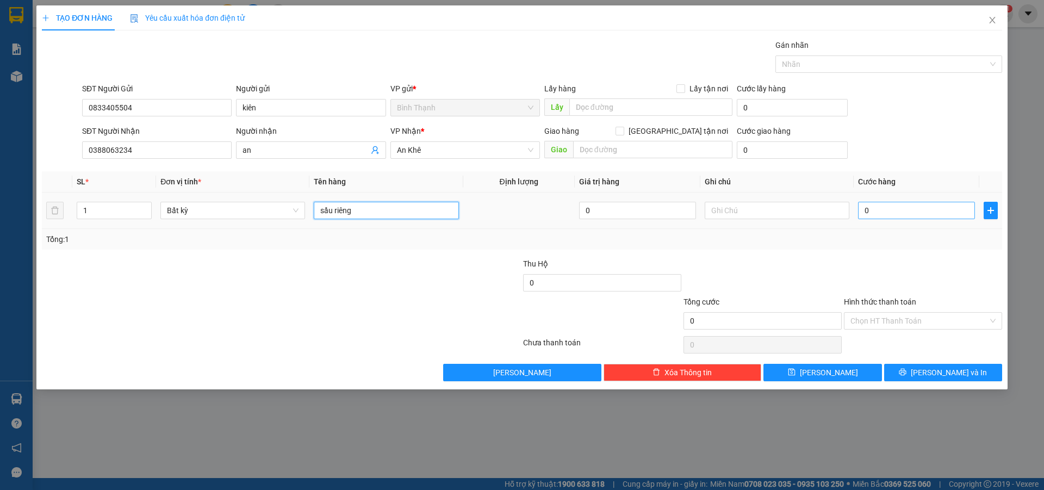
type input "sầu riêng"
click at [911, 215] on input "0" at bounding box center [916, 210] width 117 height 17
type input "8"
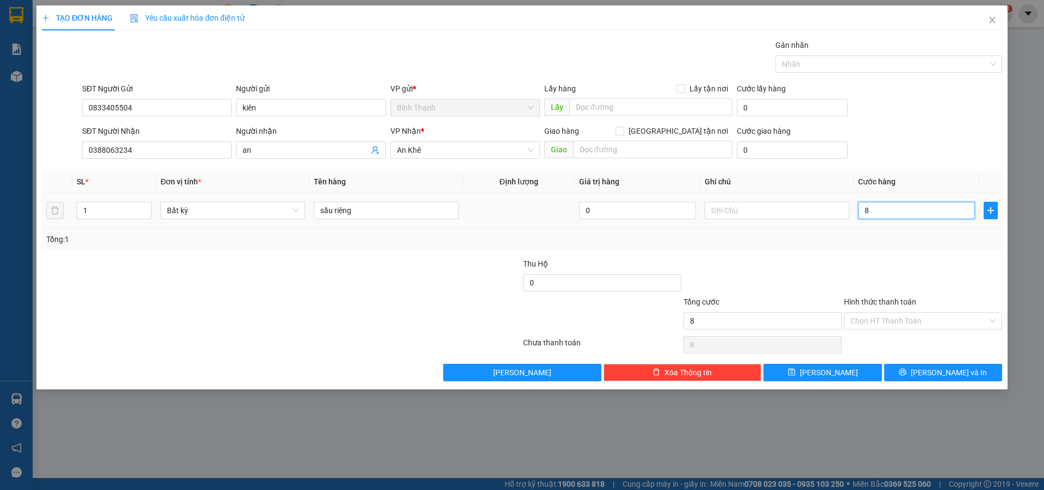
type input "80"
type input "800"
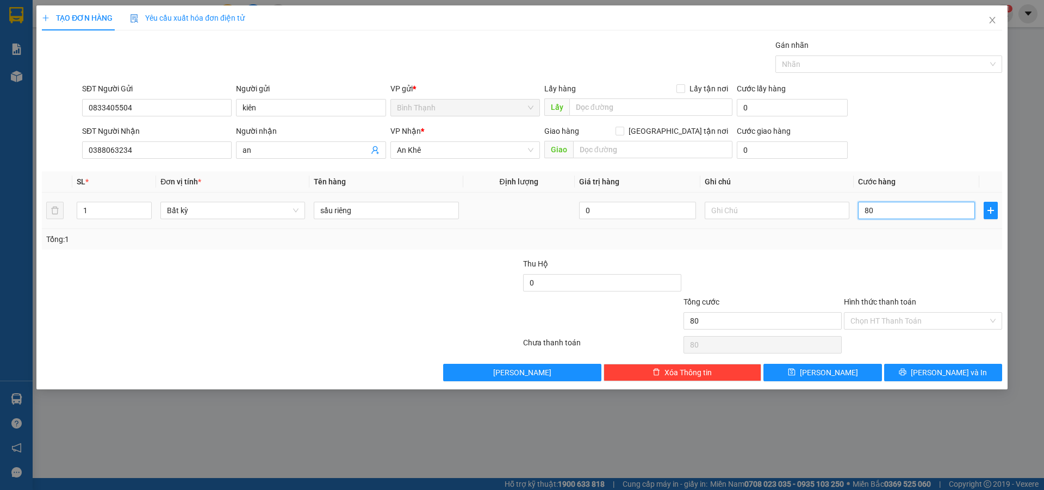
type input "800"
type input "8.000"
type input "80.000"
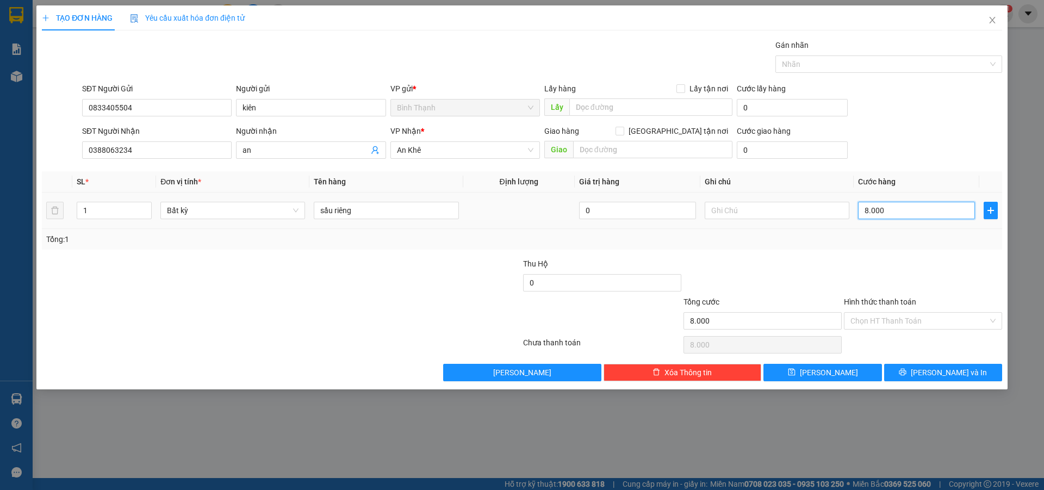
type input "80.000"
drag, startPoint x: 919, startPoint y: 314, endPoint x: 923, endPoint y: 323, distance: 9.7
click at [922, 320] on input "Hình thức thanh toán" at bounding box center [919, 321] width 138 height 16
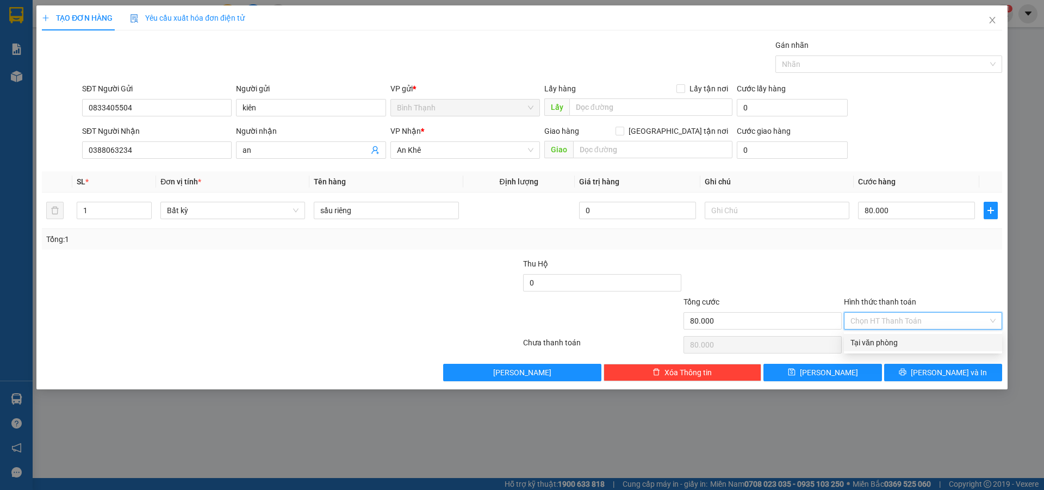
click at [912, 341] on div "Tại văn phòng" at bounding box center [922, 342] width 145 height 12
drag, startPoint x: 944, startPoint y: 372, endPoint x: 955, endPoint y: 367, distance: 12.7
click at [952, 367] on span "[PERSON_NAME] và In" at bounding box center [948, 372] width 76 height 12
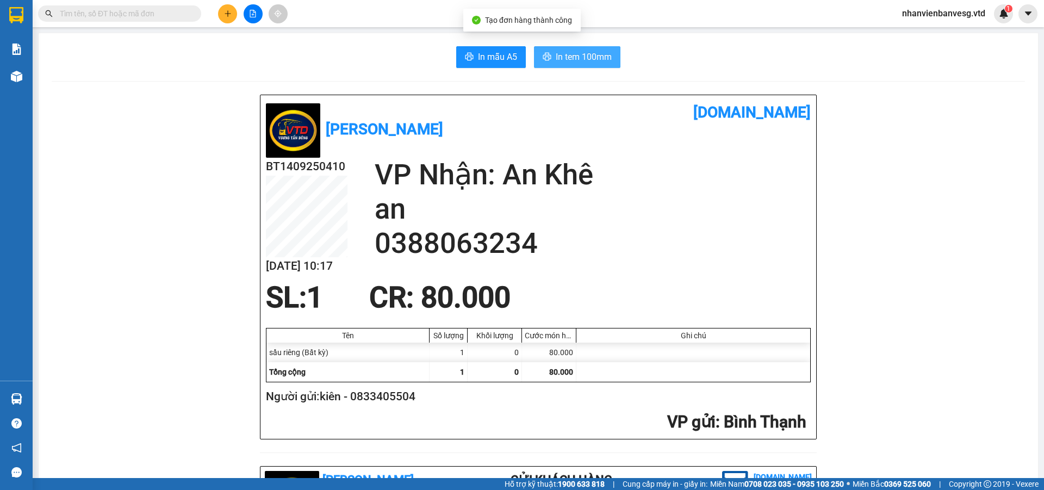
click at [544, 51] on button "In tem 100mm" at bounding box center [577, 57] width 86 height 22
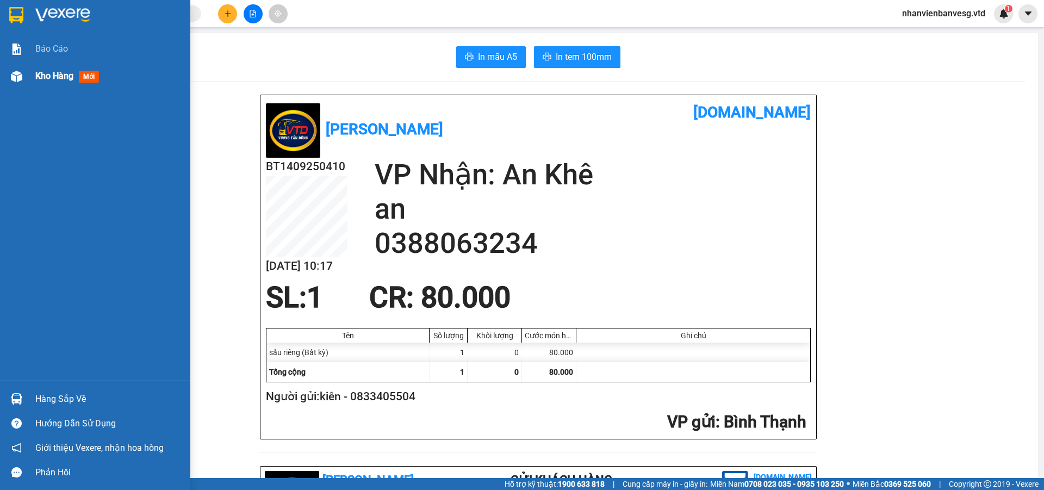
click at [34, 75] on div "Kho hàng mới" at bounding box center [95, 76] width 190 height 27
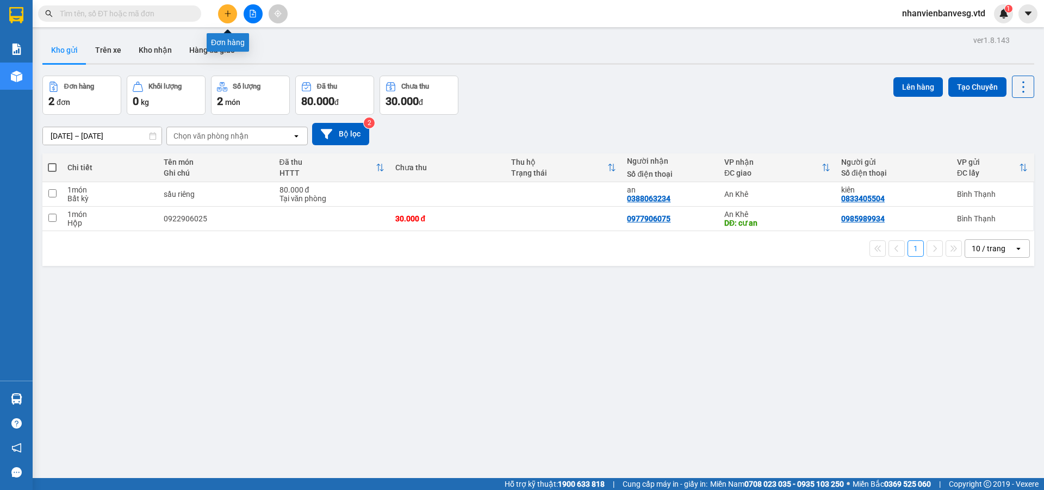
click at [227, 17] on button at bounding box center [227, 13] width 19 height 19
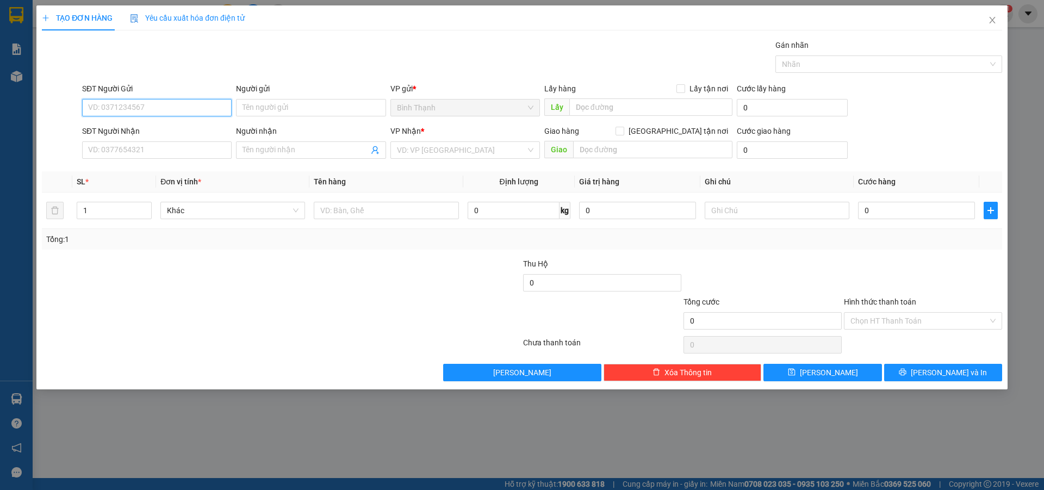
click at [165, 104] on input "SĐT Người Gửi" at bounding box center [156, 107] width 149 height 17
type input "0902525086"
click at [282, 109] on input "Người gửi" at bounding box center [310, 107] width 149 height 17
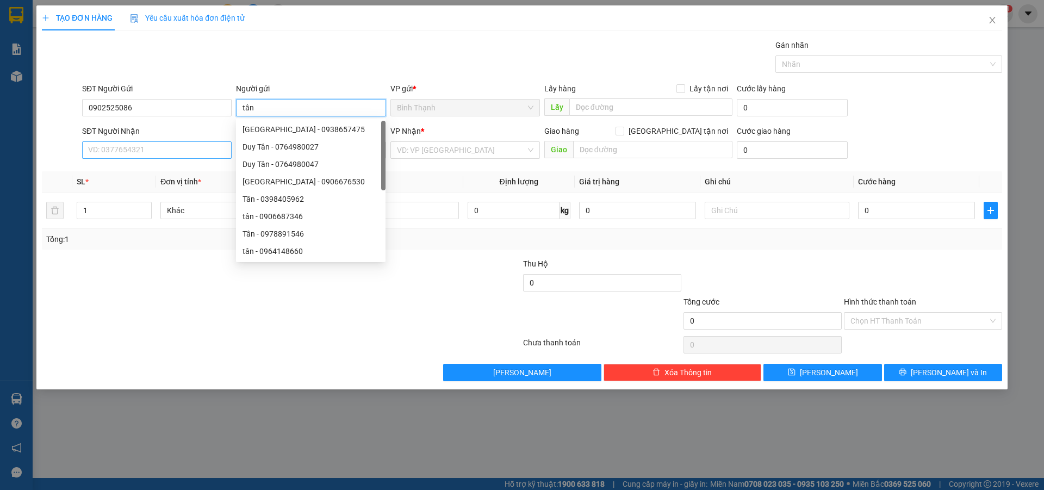
type input "tân"
click at [133, 153] on input "SĐT Người Nhận" at bounding box center [156, 149] width 149 height 17
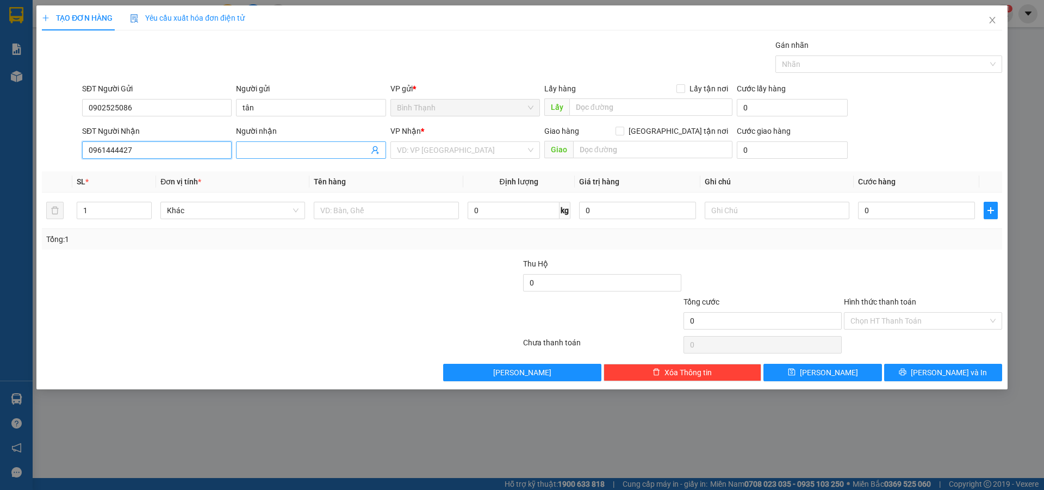
type input "0961444427"
click at [279, 146] on input "Người nhận" at bounding box center [305, 150] width 126 height 12
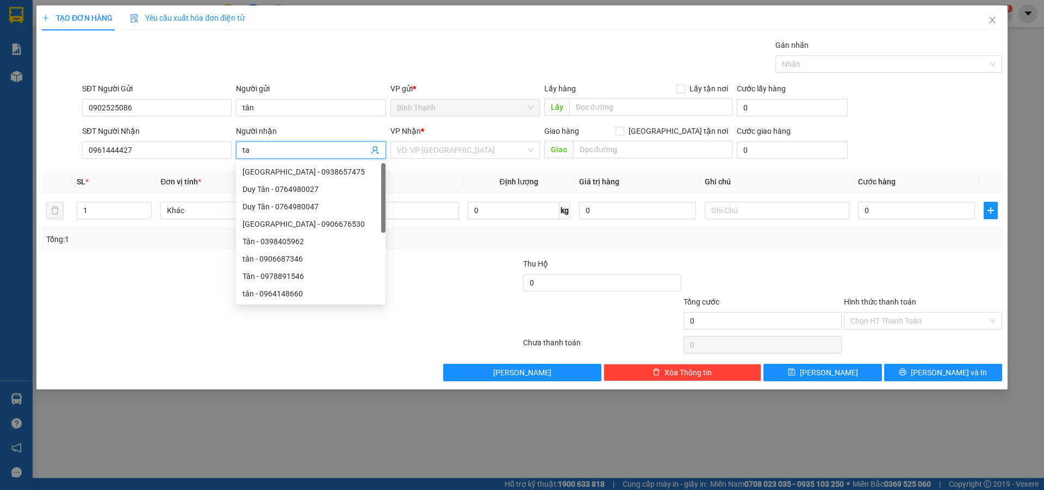
type input "t"
type input "bảo"
click at [442, 147] on input "search" at bounding box center [461, 150] width 129 height 16
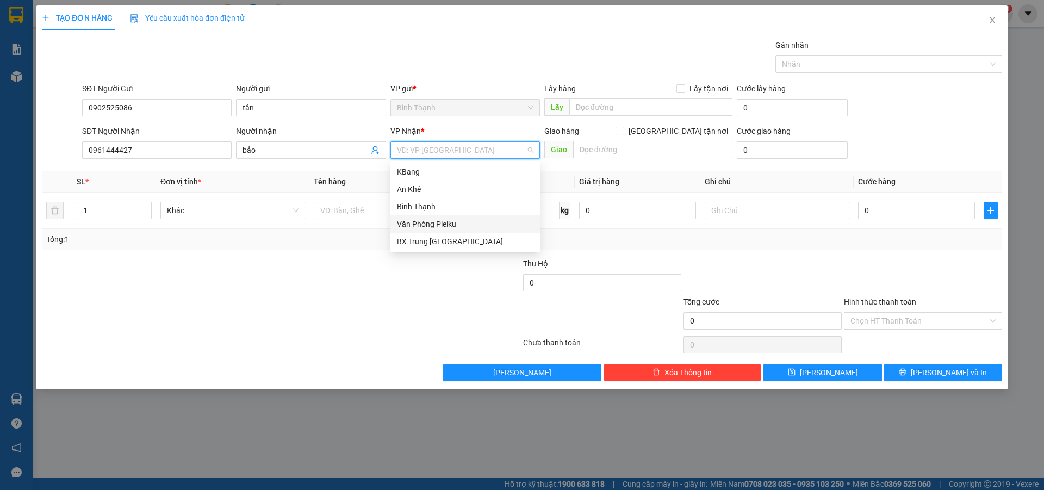
click at [438, 228] on div "Văn Phòng Pleiku" at bounding box center [465, 224] width 136 height 12
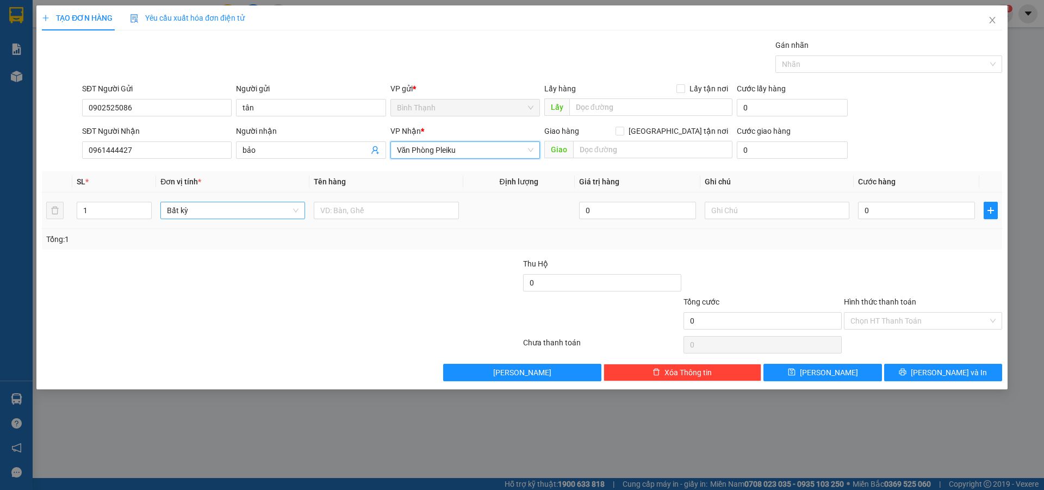
click at [195, 206] on span "Bất kỳ" at bounding box center [233, 210] width 132 height 16
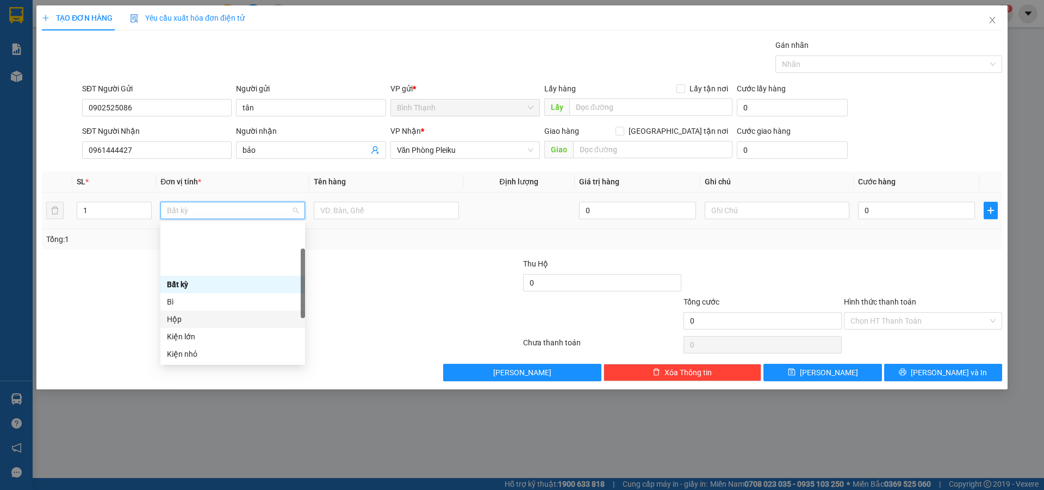
click at [188, 313] on div "Hộp" at bounding box center [233, 319] width 132 height 12
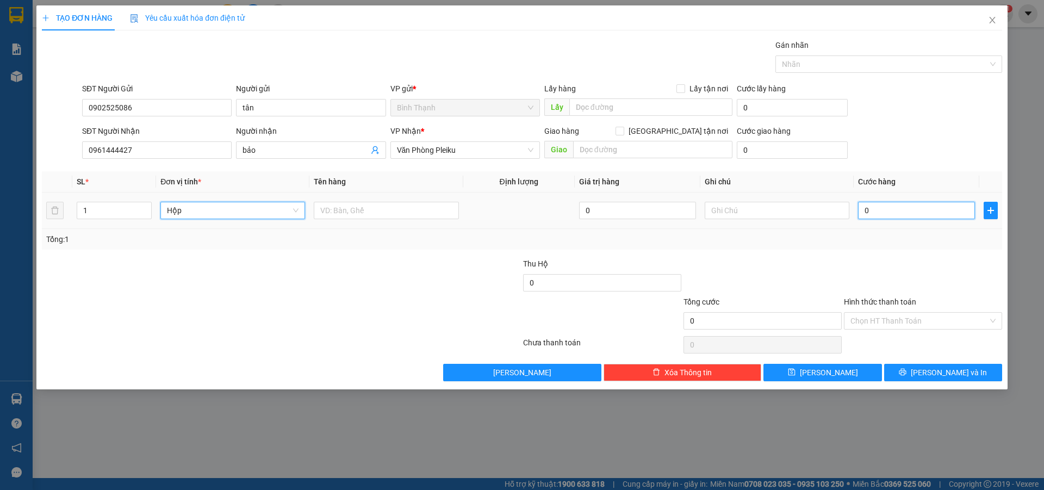
click at [878, 214] on input "0" at bounding box center [916, 210] width 117 height 17
type input "4"
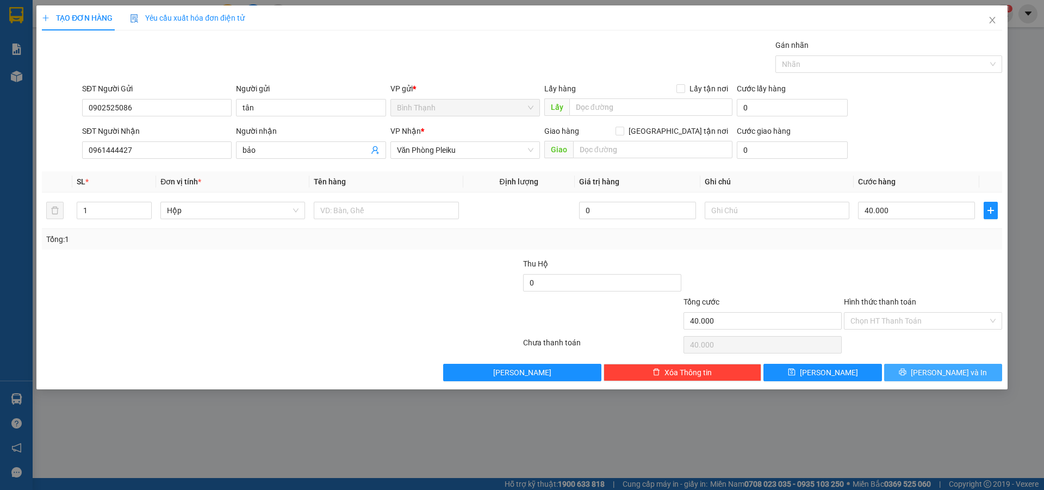
click at [942, 376] on span "[PERSON_NAME] và In" at bounding box center [948, 372] width 76 height 12
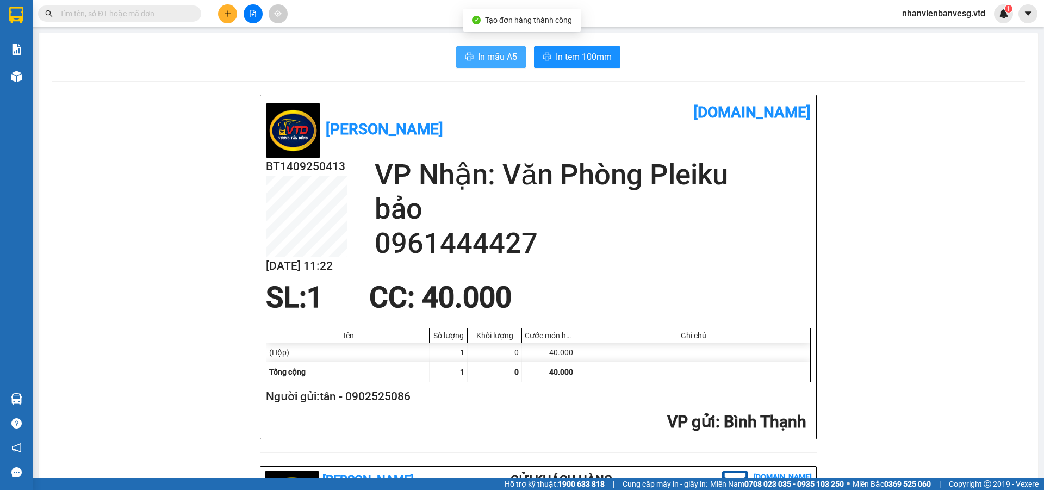
click at [494, 61] on span "In mẫu A5" at bounding box center [497, 57] width 39 height 14
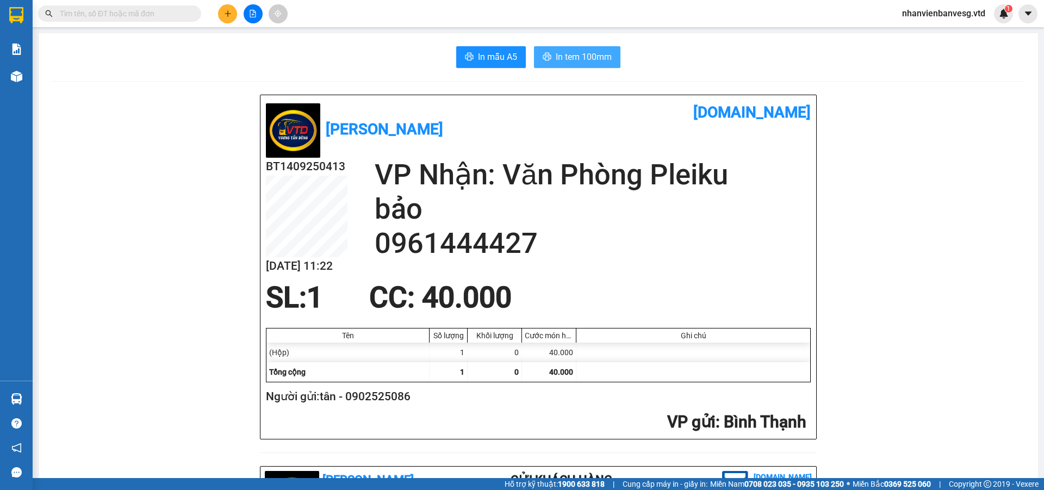
click at [579, 55] on span "In tem 100mm" at bounding box center [583, 57] width 56 height 14
